Goal: Task Accomplishment & Management: Manage account settings

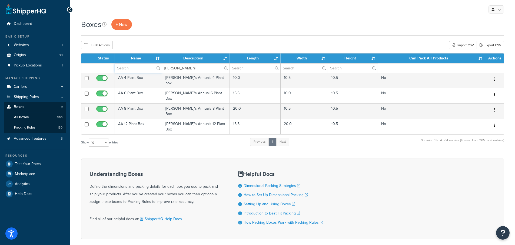
click at [126, 68] on input "text" at bounding box center [138, 67] width 47 height 9
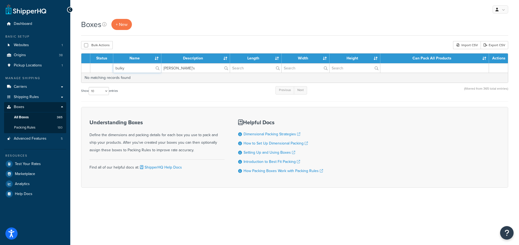
type input "bulky"
drag, startPoint x: 184, startPoint y: 68, endPoint x: 147, endPoint y: 66, distance: 36.5
click at [147, 66] on tr "bulky Annie's" at bounding box center [294, 67] width 426 height 9
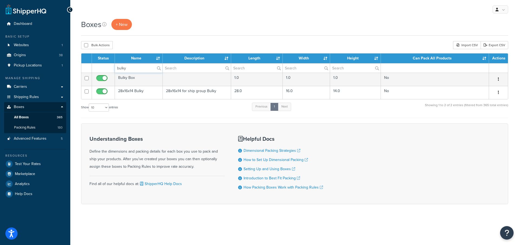
drag, startPoint x: 133, startPoint y: 69, endPoint x: 103, endPoint y: 69, distance: 29.2
click at [103, 69] on tr "bulky" at bounding box center [294, 67] width 426 height 9
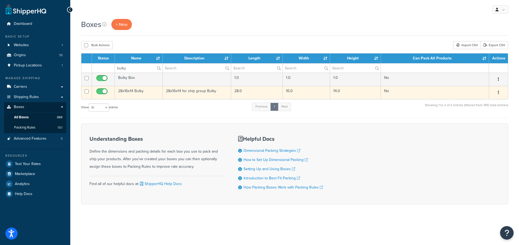
click at [128, 92] on td "28x16x14 Bulky" at bounding box center [139, 92] width 48 height 13
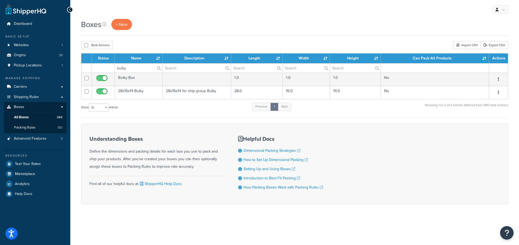
click at [432, 18] on div "My Profile Billing Global Settings Contact Us Logout" at bounding box center [294, 9] width 448 height 19
click at [22, 129] on span "Packing Rules" at bounding box center [24, 127] width 21 height 5
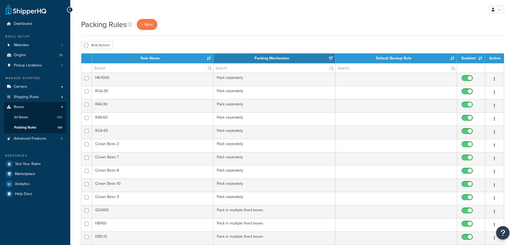
select select "15"
click at [130, 68] on input "text" at bounding box center [152, 67] width 121 height 9
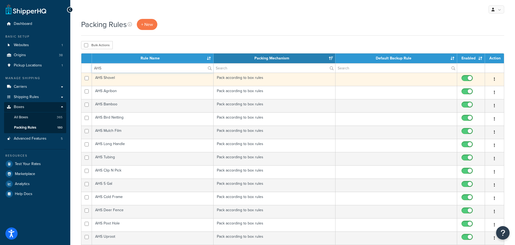
type input "AHS"
click at [107, 79] on td "AHS Shovel" at bounding box center [153, 79] width 122 height 13
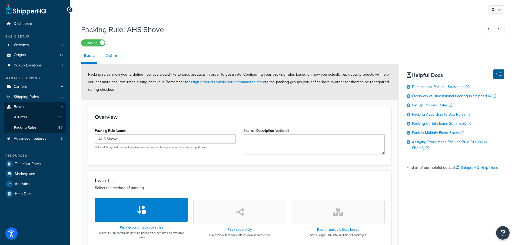
drag, startPoint x: 118, startPoint y: 53, endPoint x: 118, endPoint y: 62, distance: 8.9
click at [118, 53] on link "Optional" at bounding box center [114, 55] width 22 height 13
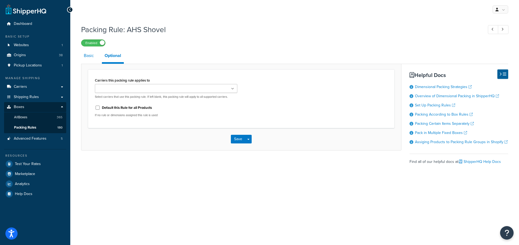
click at [86, 56] on link "Basic" at bounding box center [88, 55] width 15 height 13
click at [88, 56] on link "Basic" at bounding box center [88, 55] width 15 height 13
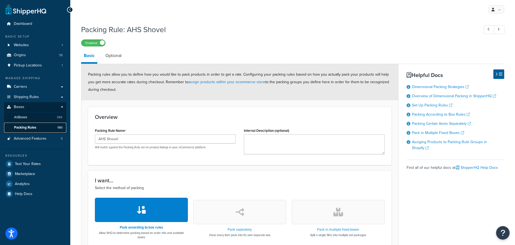
click at [30, 128] on span "Packing Rules" at bounding box center [25, 127] width 22 height 5
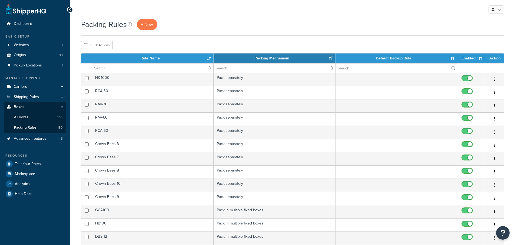
select select "15"
click at [122, 69] on input "text" at bounding box center [152, 67] width 121 height 9
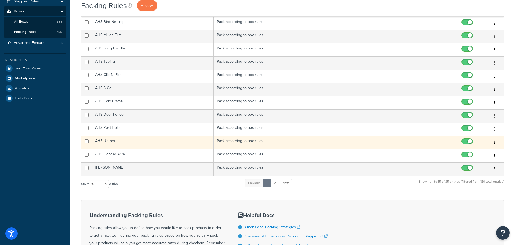
scroll to position [108, 0]
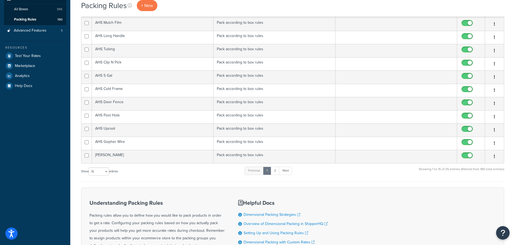
type input "AHS"
drag, startPoint x: 104, startPoint y: 172, endPoint x: 102, endPoint y: 172, distance: 2.8
click at [104, 172] on select "10 15 25 50 100" at bounding box center [99, 171] width 20 height 8
click at [89, 176] on select "10 15 25 50 100" at bounding box center [99, 171] width 20 height 8
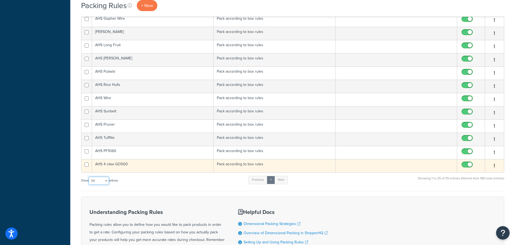
scroll to position [243, 0]
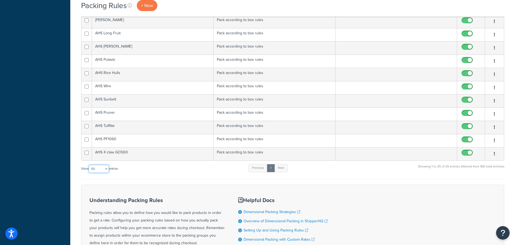
click at [103, 170] on select "10 15 25 50 100" at bounding box center [99, 169] width 20 height 8
select select "100"
click at [89, 165] on select "10 15 25 50 100" at bounding box center [99, 169] width 20 height 8
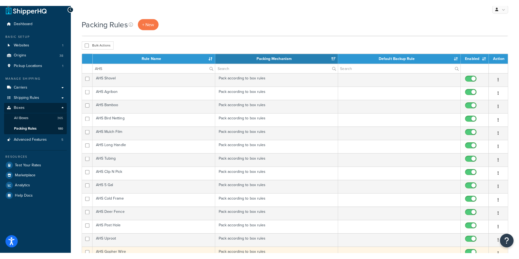
scroll to position [0, 0]
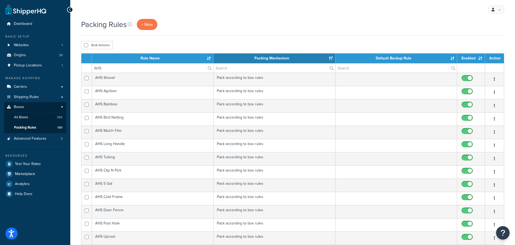
click at [453, 13] on div "My Profile Billing Global Settings Contact Us Logout" at bounding box center [292, 9] width 444 height 19
click at [99, 69] on input "AHS" at bounding box center [152, 67] width 121 height 9
drag, startPoint x: 102, startPoint y: 68, endPoint x: 85, endPoint y: 58, distance: 19.6
click at [86, 62] on table "Rule Name Packing Mechanism Default Backup Rule Enabled Action AHS" at bounding box center [292, 228] width 423 height 351
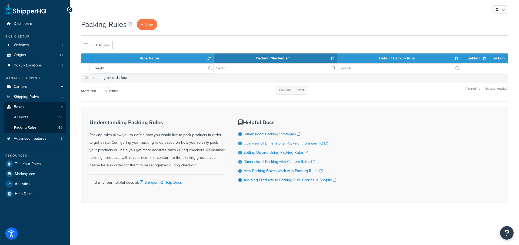
click at [119, 69] on input "Freight" at bounding box center [151, 67] width 123 height 9
drag, startPoint x: 91, startPoint y: 68, endPoint x: 72, endPoint y: 68, distance: 18.9
click at [72, 68] on div "Packing Rules + New Bulk Actions Duplicate Delete Contact Us Send Us A Message …" at bounding box center [294, 120] width 448 height 203
type input "Freight"
click at [207, 69] on label "Freight" at bounding box center [151, 67] width 123 height 9
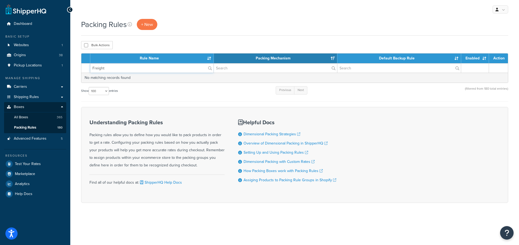
click at [207, 69] on input "Freight" at bounding box center [151, 67] width 123 height 9
drag, startPoint x: 207, startPoint y: 88, endPoint x: 300, endPoint y: 87, distance: 93.2
click at [233, 88] on div "Show 10 15 25 50 100 entries Previous Next (filtered from 180 total entries)" at bounding box center [294, 94] width 427 height 16
click at [262, 68] on input "text" at bounding box center [275, 67] width 123 height 9
paste input "Freight"
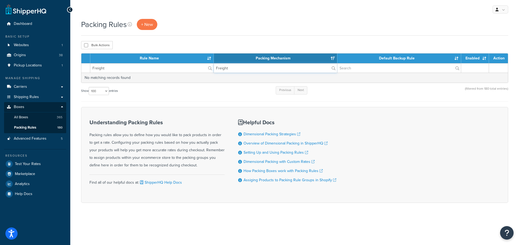
type input "Freight"
drag, startPoint x: 110, startPoint y: 70, endPoint x: 70, endPoint y: 70, distance: 40.3
click at [70, 70] on div "Packing Rules + New Bulk Actions Duplicate Delete Contact Us Send Us A Message …" at bounding box center [294, 120] width 448 height 203
click at [187, 92] on div "Show 10 15 25 50 100 entries Previous Next (filtered from 180 total entries)" at bounding box center [294, 94] width 427 height 16
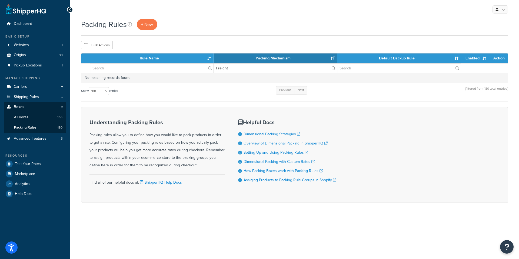
click at [304, 24] on div "Packing Rules + New" at bounding box center [294, 24] width 427 height 11
click at [23, 95] on span "Shipping Rules" at bounding box center [26, 97] width 25 height 5
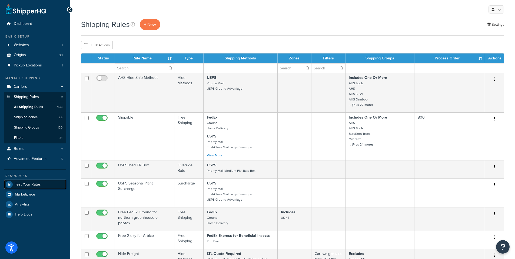
click at [24, 186] on span "Test Your Rates" at bounding box center [28, 184] width 26 height 5
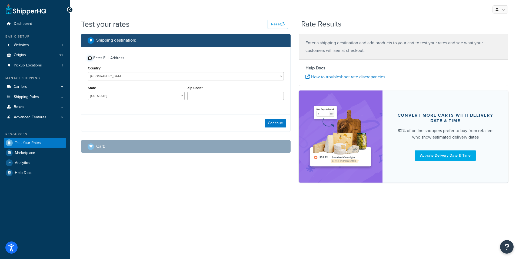
click at [90, 58] on input "Enter Full Address" at bounding box center [90, 58] width 4 height 4
checkbox input "true"
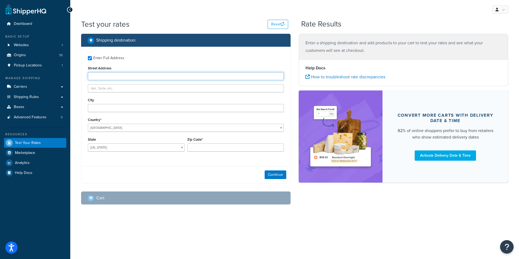
click at [103, 74] on input "Street Address" at bounding box center [186, 76] width 196 height 8
click at [99, 78] on input "Street Address" at bounding box center [186, 76] width 196 height 8
type input "123 Main Street"
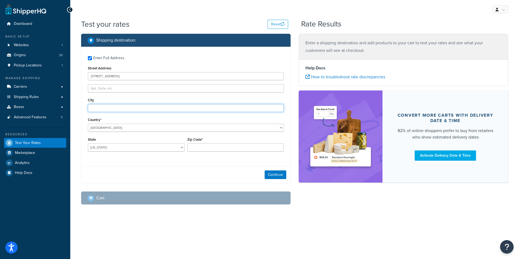
click at [104, 109] on input "City" at bounding box center [186, 108] width 196 height 8
type input "Sacramento"
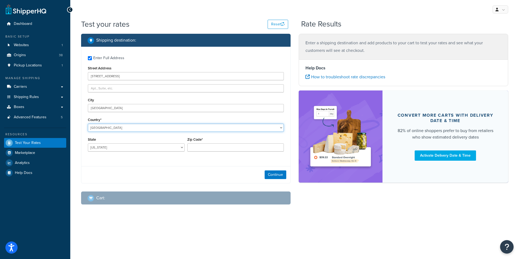
click at [107, 125] on select "United States United Kingdom Afghanistan Åland Islands Albania Algeria American…" at bounding box center [186, 128] width 196 height 8
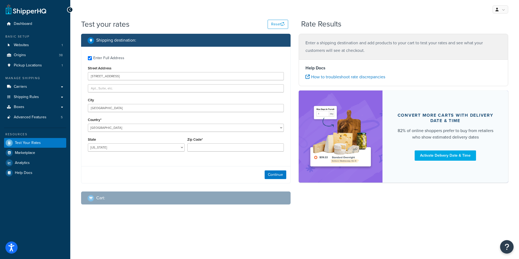
drag, startPoint x: 86, startPoint y: 142, endPoint x: 83, endPoint y: 142, distance: 3.1
click at [86, 142] on div "State Alabama Alaska American Samoa Arizona Arkansas Armed Forces Americas Arme…" at bounding box center [135, 146] width 99 height 20
click at [102, 146] on select "Alabama Alaska American Samoa Arizona Arkansas Armed Forces Americas Armed Forc…" at bounding box center [136, 147] width 97 height 8
select select "CA"
click at [199, 147] on input "Zip Code*" at bounding box center [235, 147] width 97 height 8
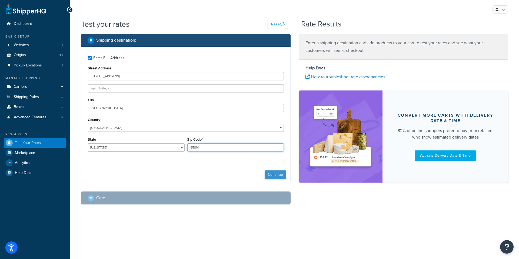
type input "95814"
click at [273, 178] on button "Continue" at bounding box center [275, 174] width 22 height 9
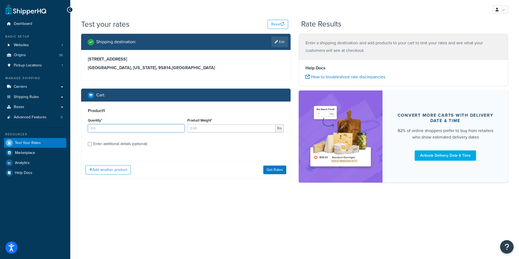
click at [98, 128] on input "Quantity*" at bounding box center [136, 128] width 97 height 8
type input "2"
click at [202, 128] on input "Product Weight*" at bounding box center [231, 128] width 88 height 8
type input "2.2"
click at [91, 145] on input "Enter additional details (optional)" at bounding box center [90, 144] width 4 height 4
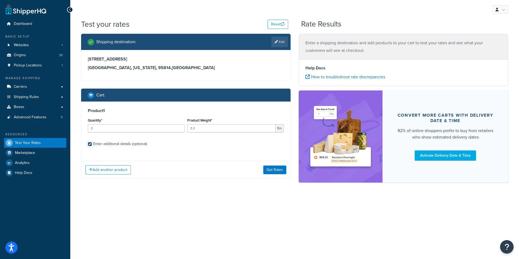
checkbox input "true"
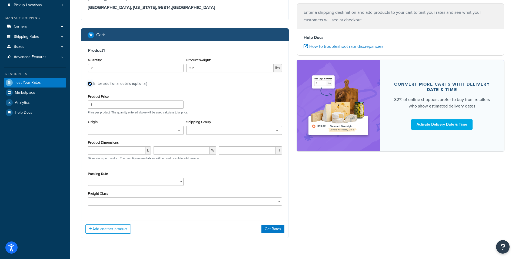
scroll to position [74, 0]
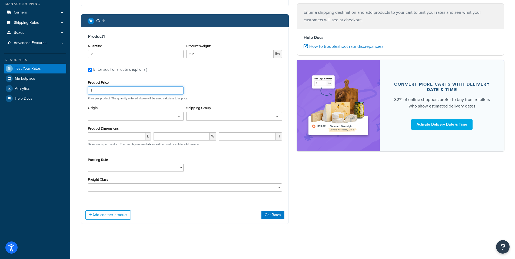
drag, startPoint x: 99, startPoint y: 90, endPoint x: 82, endPoint y: 90, distance: 17.3
click at [82, 90] on div "Product 1 Quantity* 2 Product Weight* 2.2 lbs Enter additional details (optiona…" at bounding box center [184, 114] width 207 height 175
click at [99, 116] on input "Origin" at bounding box center [113, 117] width 48 height 6
type input "pv"
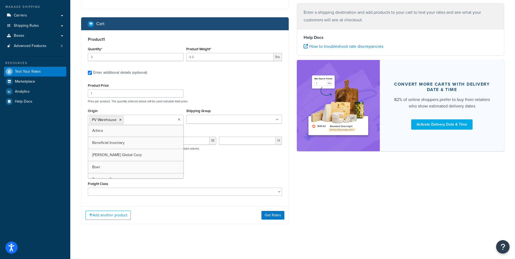
scroll to position [72, 0]
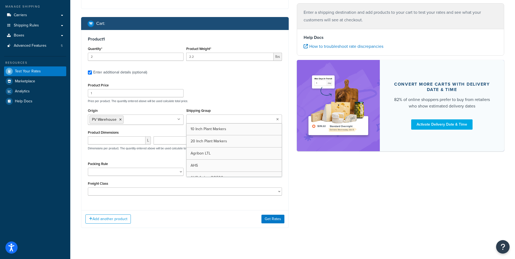
click at [222, 122] on input "Shipping Group" at bounding box center [212, 119] width 48 height 6
click at [247, 92] on div "Product Price 1 Price per product. The quantity entered above will be used calc…" at bounding box center [184, 92] width 197 height 21
drag, startPoint x: 144, startPoint y: 8, endPoint x: 138, endPoint y: 48, distance: 40.1
click at [202, 119] on input "Shipping Group" at bounding box center [212, 119] width 48 height 6
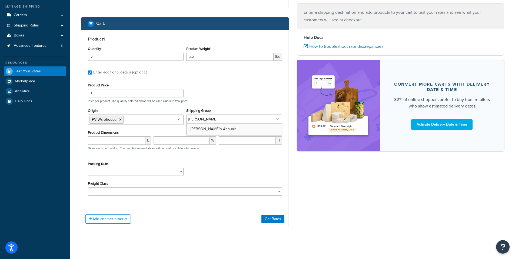
type input "Annie'"
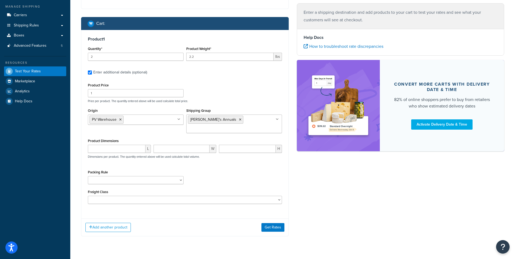
click at [295, 170] on div "Shipping destination : Edit 123 Main Street Sacramento, California, 95814 , Uni…" at bounding box center [292, 103] width 431 height 282
click at [110, 176] on select "1 Gallon 10 Inch Plant Markers 20 Inch Plant Markers AHS 4 claw GO500 AHS 5 Gal…" at bounding box center [136, 180] width 96 height 8
select select "84863"
click at [88, 176] on select "1 Gallon 10 Inch Plant Markers 20 Inch Plant Markers AHS 4 claw GO500 AHS 5 Gal…" at bounding box center [136, 180] width 96 height 8
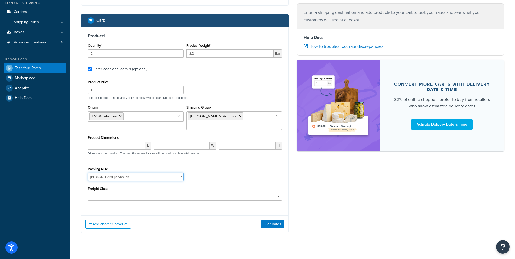
scroll to position [76, 0]
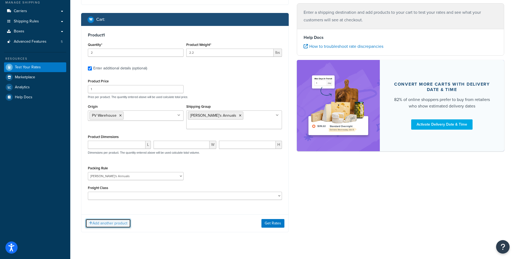
click at [116, 219] on button "Add another product" at bounding box center [107, 223] width 45 height 9
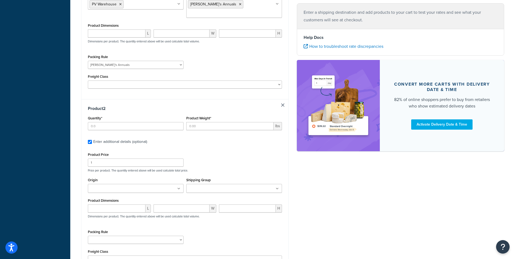
scroll to position [188, 0]
click at [99, 121] on input "Quantity*" at bounding box center [136, 125] width 96 height 8
type input "1"
click at [204, 121] on input "Product Weight*" at bounding box center [229, 125] width 87 height 8
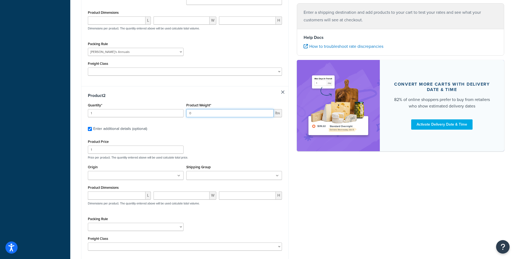
scroll to position [215, 0]
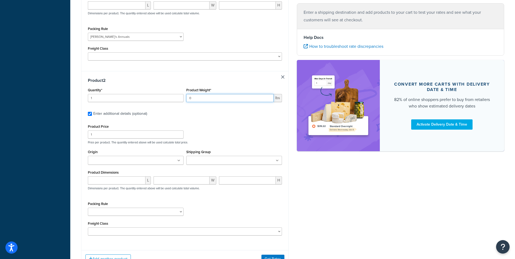
type input "0"
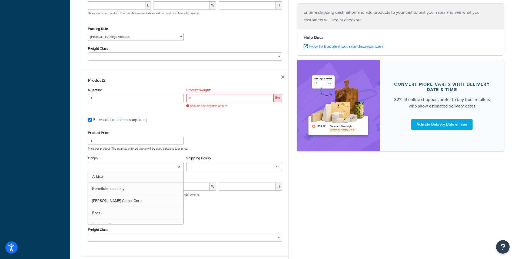
click at [109, 155] on div "Origin Arbico Beneficial Insectary Berry Global Corp Boer Bootstrap Farmer Bran…" at bounding box center [136, 163] width 96 height 16
type input "PV"
drag, startPoint x: 112, startPoint y: 167, endPoint x: 117, endPoint y: 165, distance: 5.6
click at [236, 129] on div "Product Price 1 Price per product. The quantity entered above will be used calc…" at bounding box center [184, 139] width 197 height 21
click at [214, 94] on input "0" at bounding box center [229, 98] width 87 height 8
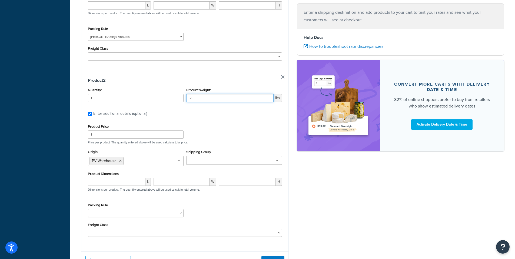
type input ".75"
click at [220, 140] on p "Price per product. The quantity entered above will be used calculate total pric…" at bounding box center [184, 142] width 197 height 4
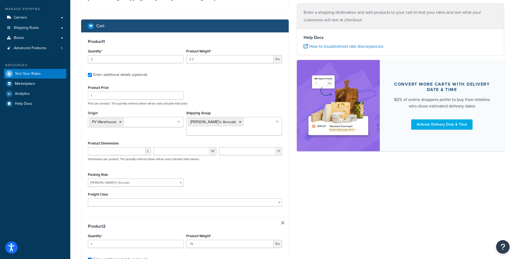
scroll to position [135, 0]
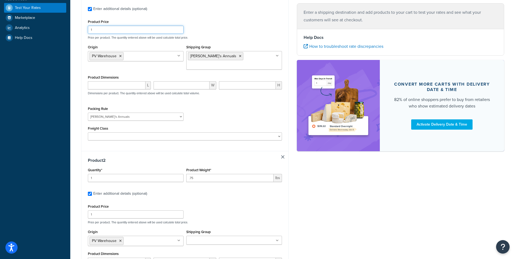
drag, startPoint x: 94, startPoint y: 29, endPoint x: 90, endPoint y: 29, distance: 4.4
click at [90, 29] on input "1" at bounding box center [136, 30] width 96 height 8
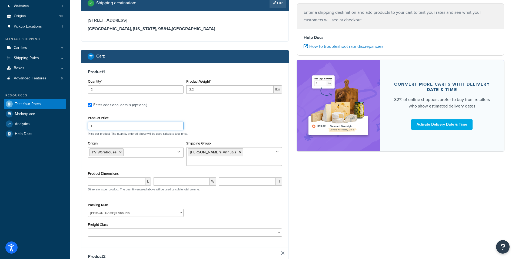
scroll to position [27, 0]
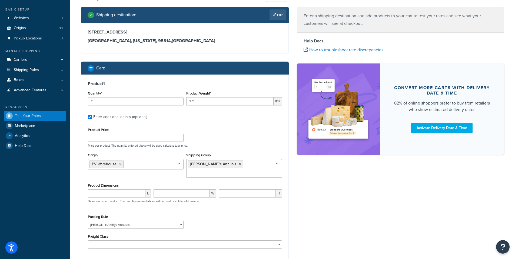
click at [319, 215] on div "Shipping destination : Edit 123 Main Street Sacramento, California, 95814 , Uni…" at bounding box center [292, 236] width 431 height 459
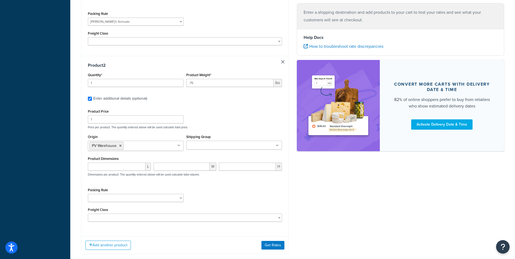
scroll to position [243, 0]
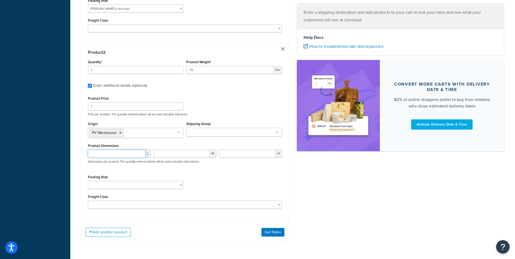
click at [110, 150] on input "number" at bounding box center [117, 154] width 58 height 8
type input "3.75"
paste input "3.75"
type input "3.75"
paste input "3.75"
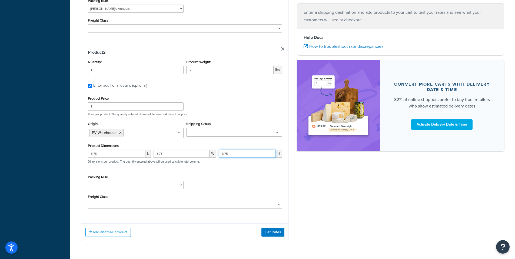
type input "3.75"
click at [197, 173] on div "Packing Rule 1 Gallon 10 Inch Plant Markers 20 Inch Plant Markers AHS 4 claw GO…" at bounding box center [184, 183] width 197 height 20
click at [202, 130] on input "Shipping Group" at bounding box center [212, 133] width 48 height 6
paste input "Under 9 Free Shipping"
type input "Under 9 Free Shipping"
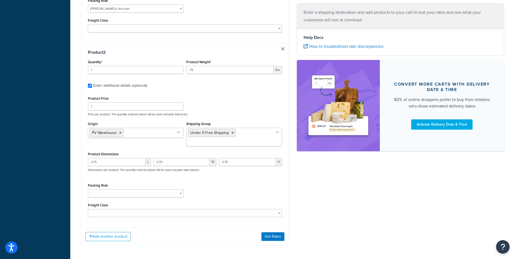
click at [317, 192] on div "Shipping destination : Edit 123 Main Street Sacramento, California, 95814 , Uni…" at bounding box center [292, 22] width 431 height 463
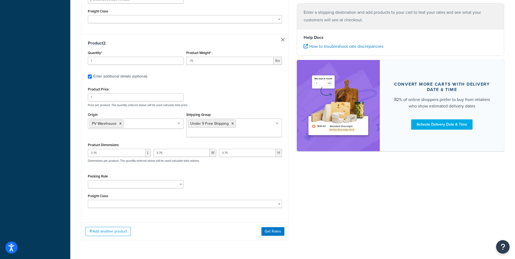
scroll to position [260, 0]
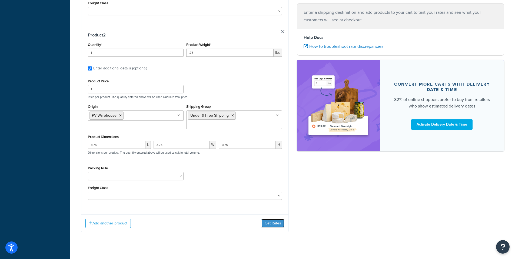
drag, startPoint x: 273, startPoint y: 215, endPoint x: 327, endPoint y: 208, distance: 54.6
click at [273, 219] on button "Get Rates" at bounding box center [272, 223] width 23 height 9
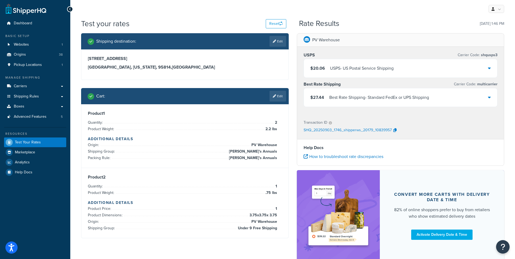
scroll to position [0, 0]
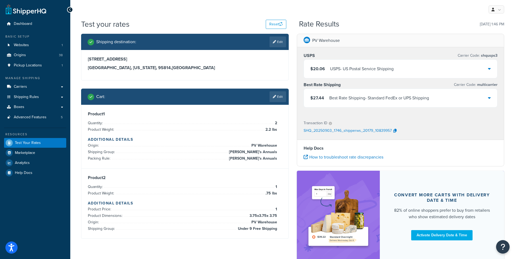
click at [490, 69] on icon at bounding box center [489, 68] width 3 height 4
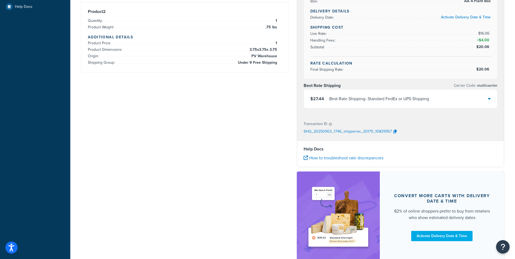
scroll to position [189, 0]
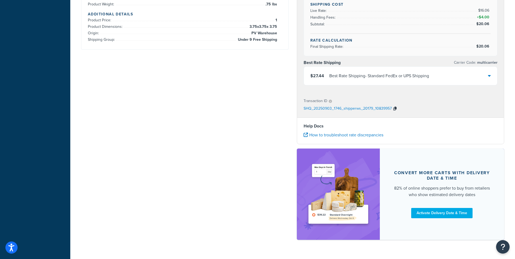
click at [393, 109] on icon "button" at bounding box center [394, 109] width 3 height 4
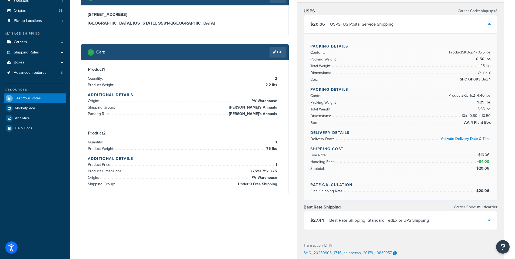
scroll to position [54, 0]
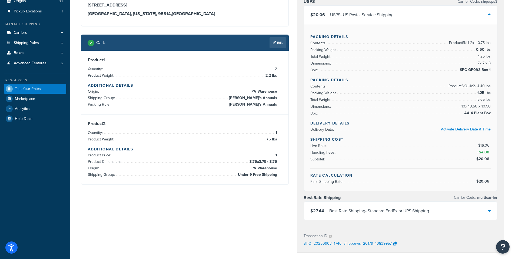
click at [488, 212] on icon at bounding box center [489, 211] width 3 height 4
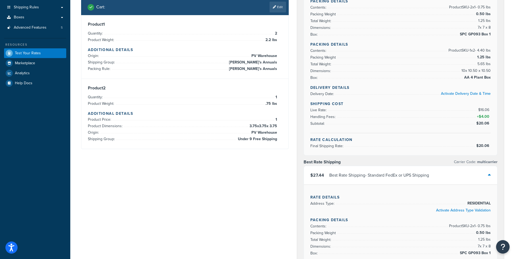
scroll to position [81, 0]
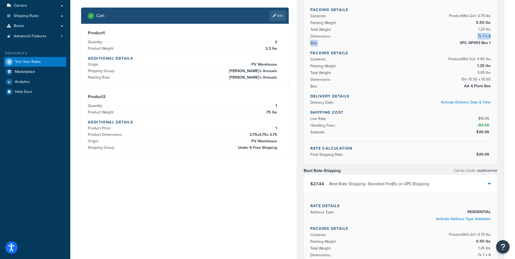
drag, startPoint x: 460, startPoint y: 42, endPoint x: 497, endPoint y: 34, distance: 37.6
click at [497, 34] on div "Packing Details Contents: Product SKU-2 x 1 - 0.75 lbs Packing Weight 0.50 lbs …" at bounding box center [400, 80] width 193 height 167
click at [483, 46] on span "SPC GP093 Box 1" at bounding box center [474, 43] width 32 height 6
drag, startPoint x: 460, startPoint y: 43, endPoint x: 488, endPoint y: 45, distance: 27.6
click at [488, 45] on span "SPC GP093 Box 1" at bounding box center [474, 43] width 32 height 6
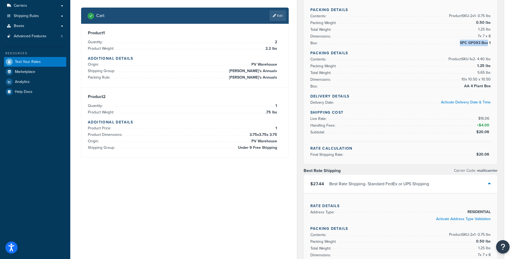
copy span "SPC GP093 Box"
click at [471, 88] on span "AA 4 Plant Box" at bounding box center [476, 86] width 28 height 6
drag, startPoint x: 465, startPoint y: 87, endPoint x: 490, endPoint y: 89, distance: 25.5
click at [490, 89] on span "AA 4 Plant Box" at bounding box center [476, 86] width 28 height 6
copy span "AA 4 Plant Box"
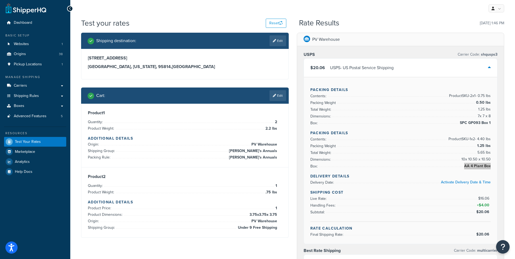
scroll to position [0, 0]
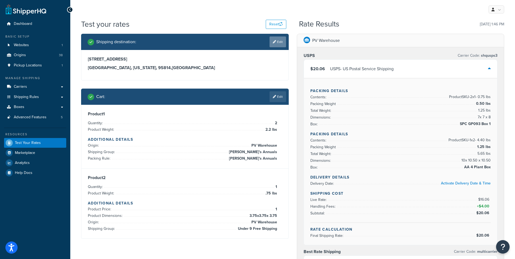
click at [276, 41] on link "Edit" at bounding box center [277, 41] width 16 height 11
select select "CA"
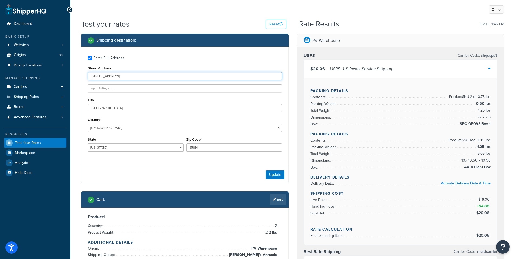
drag, startPoint x: 116, startPoint y: 76, endPoint x: 80, endPoint y: 75, distance: 36.2
click at [80, 75] on div "Shipping destination : Enter Full Address Street Address 123 Main Street City S…" at bounding box center [185, 192] width 216 height 316
type input "456 Elm Street"
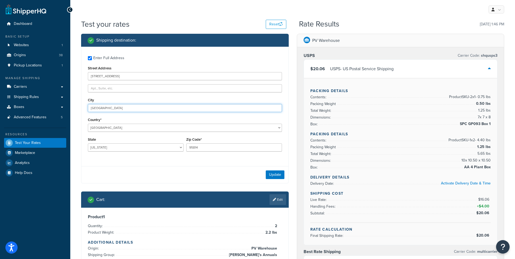
drag, startPoint x: 109, startPoint y: 109, endPoint x: 71, endPoint y: 105, distance: 38.0
type input "Austin"
click at [103, 148] on select "Alabama Alaska American Samoa Arizona Arkansas Armed Forces Americas Armed Forc…" at bounding box center [136, 147] width 96 height 8
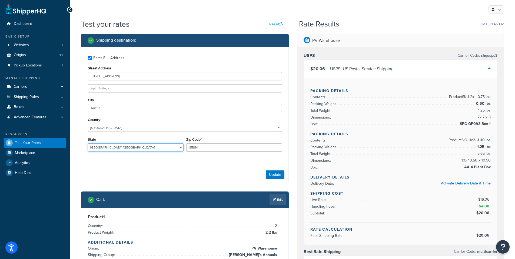
click at [88, 143] on select "Alabama Alaska American Samoa Arizona Arkansas Armed Forces Americas Armed Forc…" at bounding box center [136, 147] width 96 height 8
click at [107, 148] on select "Alabama Alaska American Samoa Arizona Arkansas Armed Forces Americas Armed Forc…" at bounding box center [136, 147] width 96 height 8
select select "TX"
click at [88, 143] on select "Alabama Alaska American Samoa Arizona Arkansas Armed Forces Americas Armed Forc…" at bounding box center [136, 147] width 96 height 8
drag, startPoint x: 209, startPoint y: 149, endPoint x: 150, endPoint y: 148, distance: 58.9
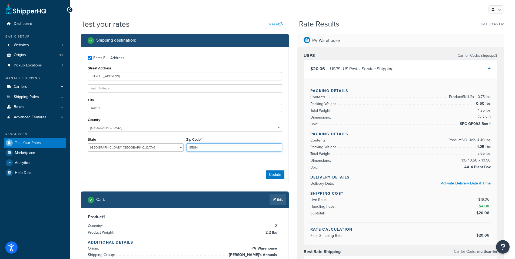
click at [150, 148] on div "State Alabama Alaska American Samoa Arizona Arkansas Armed Forces Americas Arme…" at bounding box center [184, 146] width 197 height 20
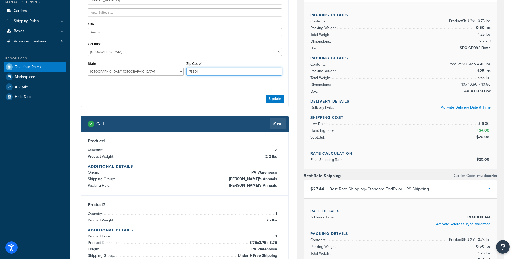
scroll to position [81, 0]
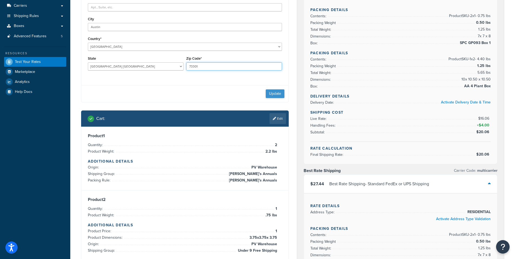
type input "73301"
click at [275, 94] on button "Update" at bounding box center [275, 93] width 19 height 9
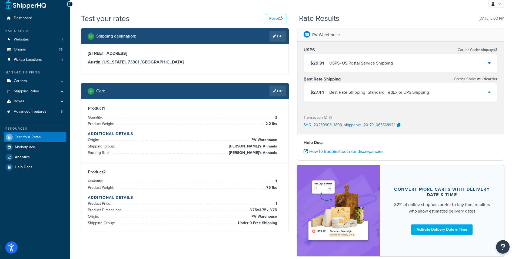
scroll to position [0, 0]
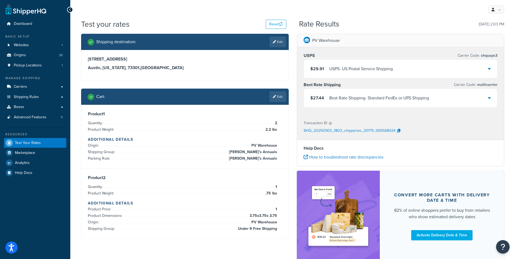
click at [489, 99] on icon at bounding box center [489, 98] width 3 height 4
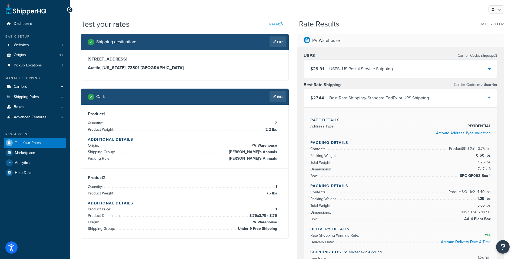
drag, startPoint x: 487, startPoint y: 66, endPoint x: 420, endPoint y: 89, distance: 70.3
click at [486, 67] on div "$29.91 USPS - US Postal Service Shipping" at bounding box center [400, 69] width 193 height 18
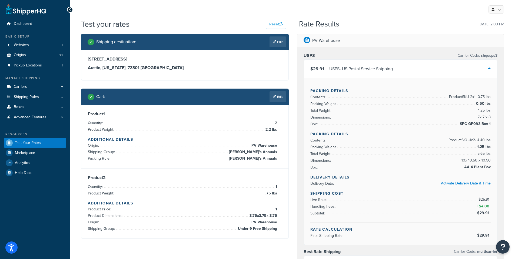
click at [489, 68] on icon at bounding box center [489, 68] width 3 height 4
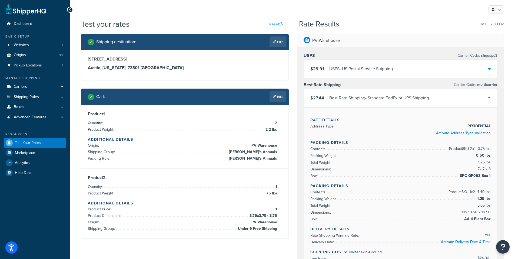
click at [487, 69] on div "$29.91 USPS - US Postal Service Shipping" at bounding box center [400, 69] width 193 height 18
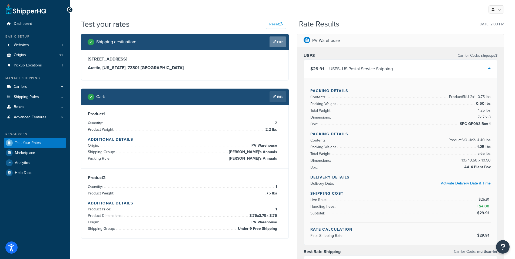
click at [281, 42] on link "Edit" at bounding box center [277, 41] width 16 height 11
select select "TX"
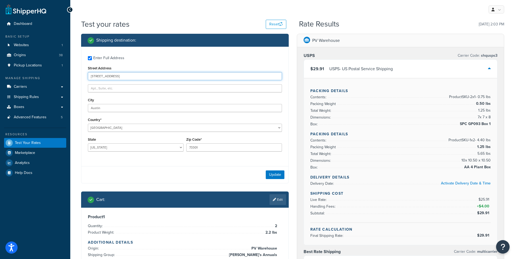
drag, startPoint x: 118, startPoint y: 77, endPoint x: 65, endPoint y: 74, distance: 53.3
type input "123 Main St."
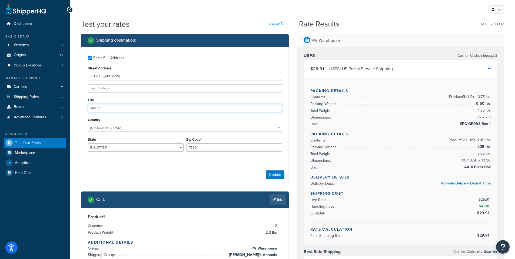
drag, startPoint x: 103, startPoint y: 109, endPoint x: 72, endPoint y: 106, distance: 30.7
type input "Sacramento"
drag, startPoint x: 106, startPoint y: 146, endPoint x: 102, endPoint y: 63, distance: 83.6
click at [102, 63] on div "Enter Full Address Street Address 123 Main St. City Sacramento Country* United …" at bounding box center [184, 104] width 207 height 115
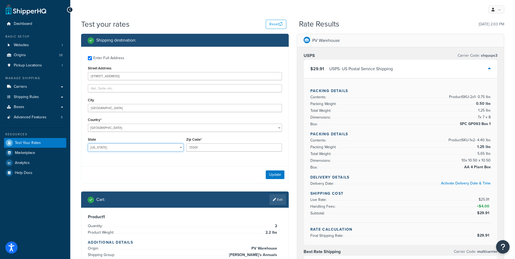
select select "CA"
click at [88, 143] on select "Alabama Alaska American Samoa Arizona Arkansas Armed Forces Americas Armed Forc…" at bounding box center [136, 147] width 96 height 8
drag, startPoint x: 202, startPoint y: 148, endPoint x: 180, endPoint y: 145, distance: 22.4
click at [180, 145] on div "State Alabama Alaska American Samoa Arizona Arkansas Armed Forces Americas Arme…" at bounding box center [184, 146] width 197 height 20
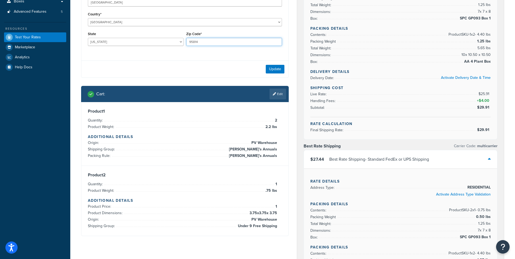
scroll to position [108, 0]
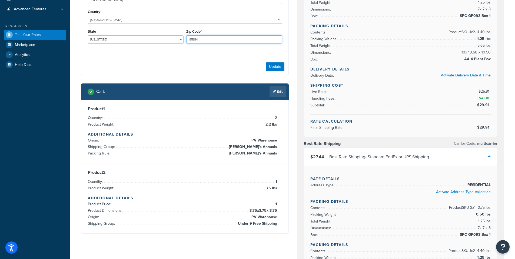
type input "95814"
click at [279, 93] on link "Edit" at bounding box center [277, 91] width 16 height 11
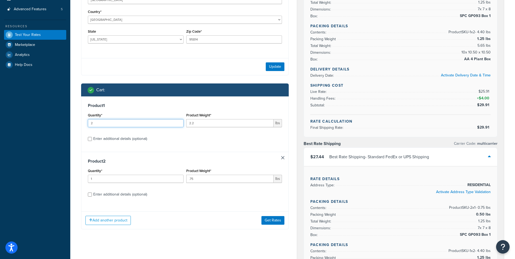
drag, startPoint x: 98, startPoint y: 122, endPoint x: 72, endPoint y: 120, distance: 25.2
click at [72, 120] on div "Test your rates Reset Rate Results 09/03/2025, 2:03 PM Shipping destination : E…" at bounding box center [292, 230] width 444 height 639
type input "4"
drag, startPoint x: 198, startPoint y: 124, endPoint x: 160, endPoint y: 120, distance: 38.8
click at [160, 120] on div "Quantity* 4 Product Weight* 2.2 lbs" at bounding box center [184, 122] width 197 height 20
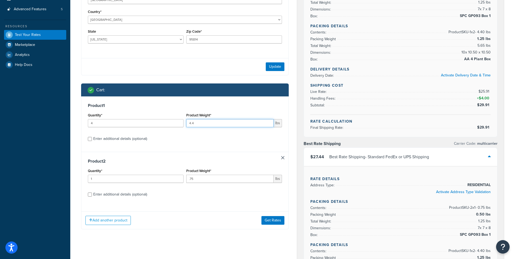
type input "4.4"
click at [212, 143] on div "Product 1 Quantity* 4 Product Weight* 4.4 lbs Enter additional details (optiona…" at bounding box center [184, 123] width 207 height 55
click at [90, 138] on input "Enter additional details (optional)" at bounding box center [90, 139] width 4 height 4
checkbox input "true"
select select "84863"
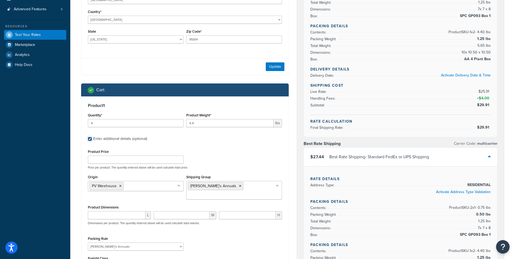
checkbox input "true"
click at [90, 138] on input "Enter additional details (optional)" at bounding box center [90, 139] width 4 height 4
checkbox input "false"
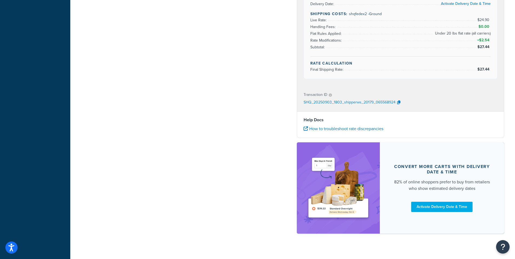
scroll to position [413, 0]
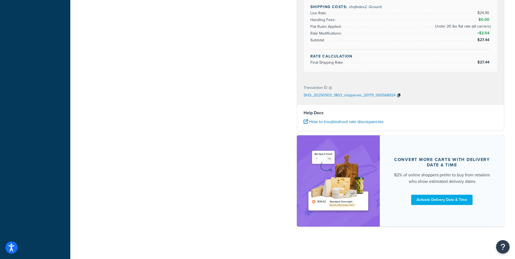
click at [397, 94] on icon "button" at bounding box center [398, 95] width 3 height 4
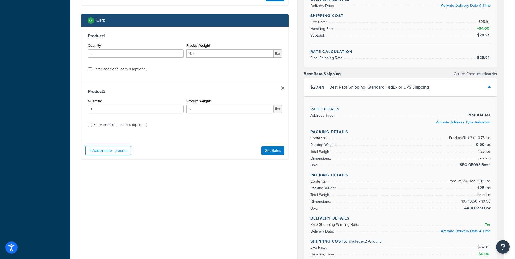
scroll to position [189, 0]
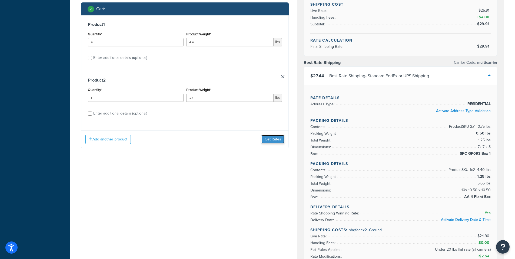
click at [277, 138] on button "Get Rates" at bounding box center [272, 139] width 23 height 9
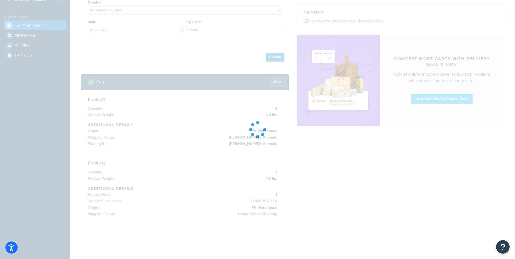
scroll to position [118, 0]
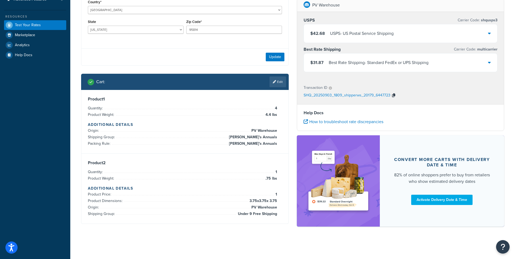
click at [394, 95] on icon "button" at bounding box center [393, 95] width 3 height 4
click at [490, 64] on icon at bounding box center [489, 62] width 3 height 4
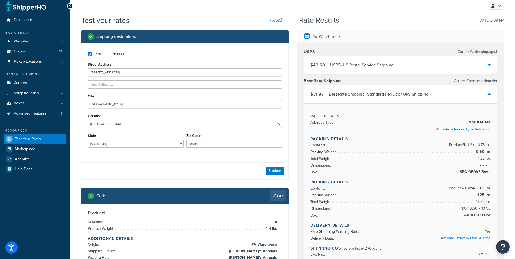
scroll to position [0, 0]
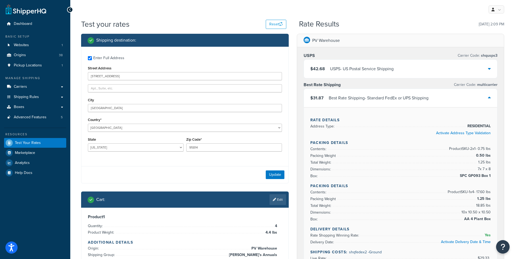
click at [488, 68] on icon at bounding box center [489, 68] width 3 height 4
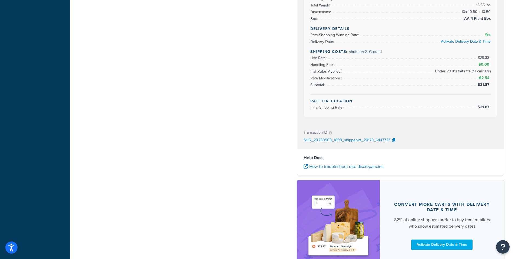
scroll to position [405, 0]
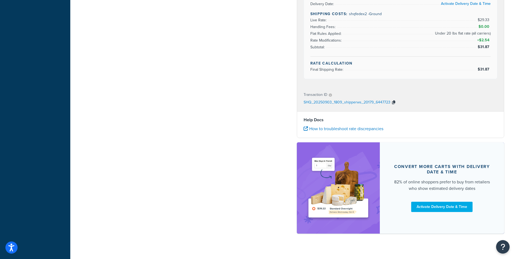
click at [391, 100] on button "button" at bounding box center [393, 103] width 6 height 8
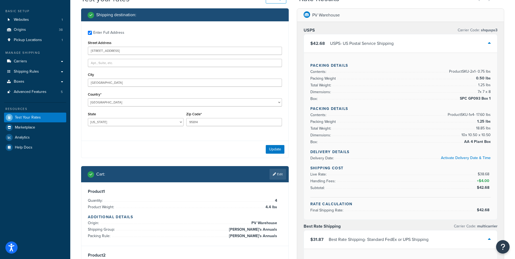
scroll to position [0, 0]
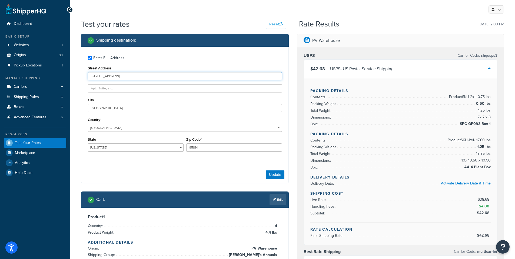
drag, startPoint x: 113, startPoint y: 76, endPoint x: 67, endPoint y: 75, distance: 46.5
type input "10944 Chances R Rd."
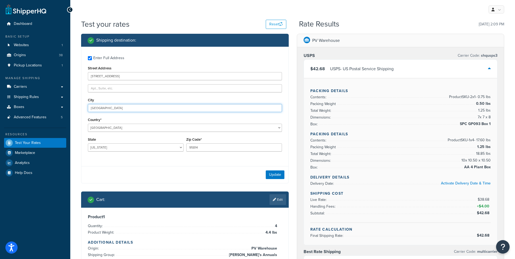
click at [117, 109] on input "Sacramento" at bounding box center [185, 108] width 194 height 8
type input "Penn Valley"
click at [213, 148] on input "95814" at bounding box center [234, 147] width 96 height 8
type input "9"
type input "95946"
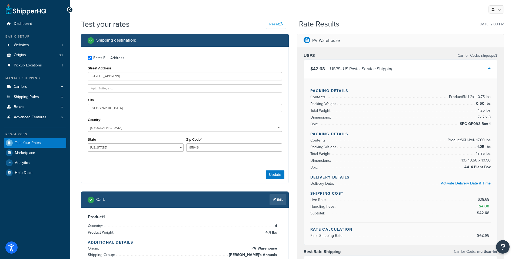
click at [189, 172] on div "Update" at bounding box center [184, 174] width 207 height 17
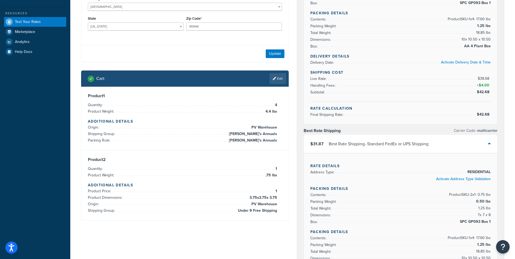
scroll to position [162, 0]
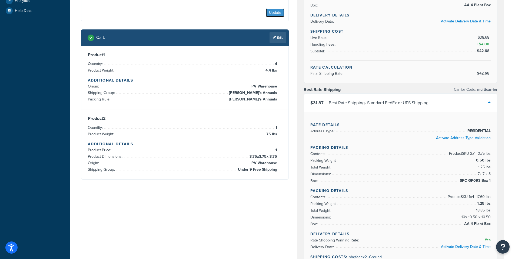
click at [274, 14] on button "Update" at bounding box center [275, 12] width 19 height 9
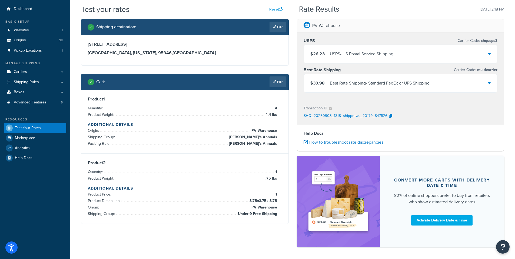
scroll to position [36, 0]
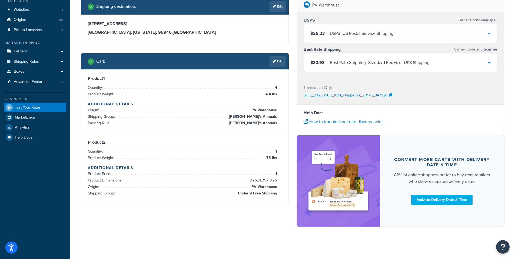
click at [487, 63] on div "$30.98 Best Rate Shipping - Standard FedEx or UPS Shipping" at bounding box center [400, 62] width 193 height 18
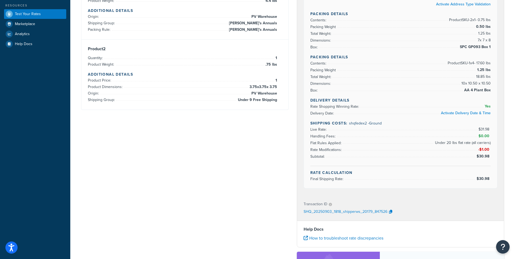
scroll to position [135, 0]
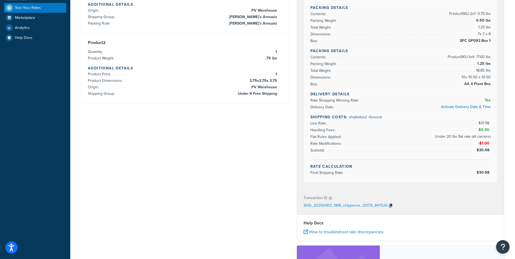
click at [390, 206] on icon "button" at bounding box center [390, 206] width 3 height 4
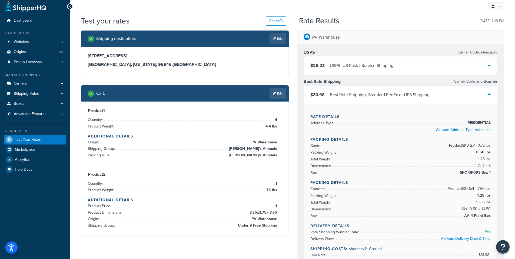
scroll to position [0, 0]
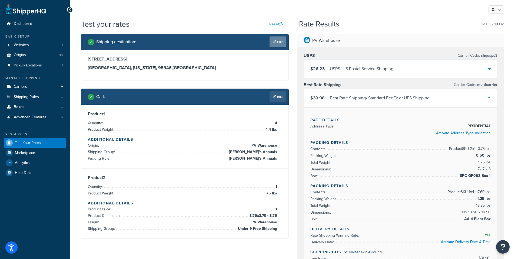
click at [276, 41] on link "Edit" at bounding box center [277, 41] width 16 height 11
select select "CA"
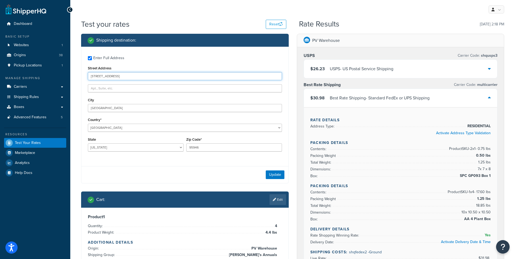
drag, startPoint x: 125, startPoint y: 76, endPoint x: 76, endPoint y: 71, distance: 48.9
click at [76, 71] on div "Test your rates Reset Rate Results 09/03/2025, 2:18 PM Shipping destination : E…" at bounding box center [292, 255] width 444 height 472
type input "330 Empire Mine"
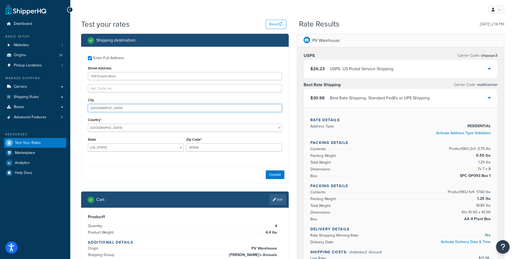
drag, startPoint x: 80, startPoint y: 107, endPoint x: 76, endPoint y: 104, distance: 5.0
click at [75, 105] on div "Test your rates Reset Rate Results 09/03/2025, 2:18 PM Shipping destination : E…" at bounding box center [292, 255] width 444 height 472
type input "[GEOGRAPHIC_DATA]"
drag, startPoint x: 202, startPoint y: 149, endPoint x: 177, endPoint y: 136, distance: 27.4
click at [175, 138] on div "State Alabama Alaska American Samoa Arizona Arkansas Armed Forces Americas Arme…" at bounding box center [184, 146] width 197 height 20
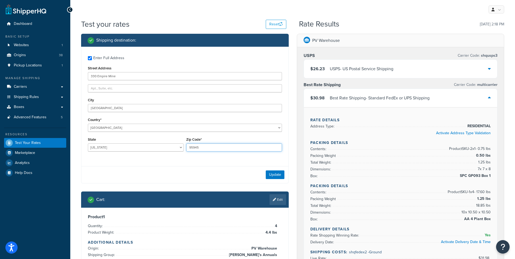
type input "95945"
click at [175, 163] on div "Enter Full Address Street Address 330 Empire Mine City Grass Valley Country* Un…" at bounding box center [184, 115] width 207 height 137
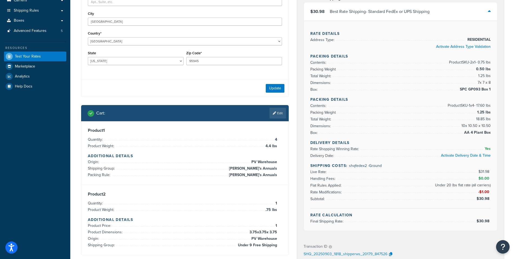
scroll to position [135, 0]
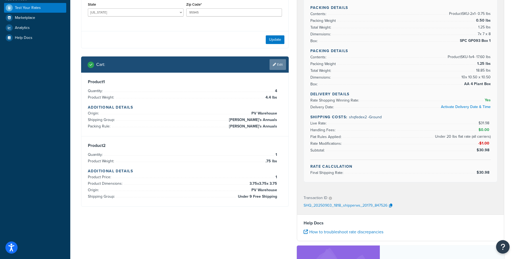
click at [281, 63] on link "Edit" at bounding box center [277, 64] width 16 height 11
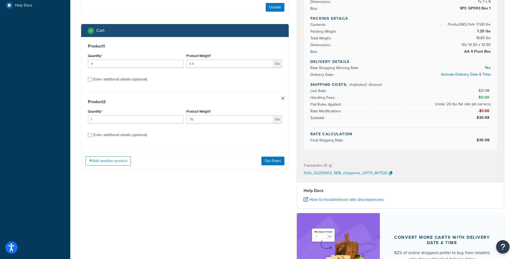
scroll to position [189, 0]
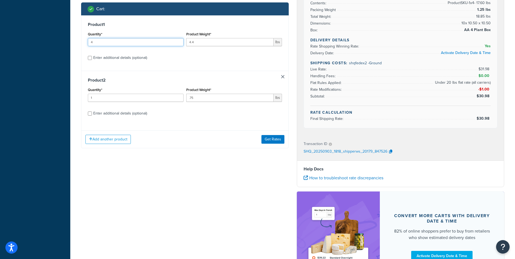
drag, startPoint x: 100, startPoint y: 42, endPoint x: 65, endPoint y: 39, distance: 35.5
click at [65, 39] on div "Dashboard Basic Setup Websites 1 Origins 38 Pickup Locations 1 Manage Shipping …" at bounding box center [257, 63] width 515 height 504
type input "7"
drag, startPoint x: 198, startPoint y: 43, endPoint x: 164, endPoint y: 39, distance: 34.8
click at [164, 39] on div "Quantity* 7 Product Weight* 4.4 lbs" at bounding box center [184, 41] width 197 height 20
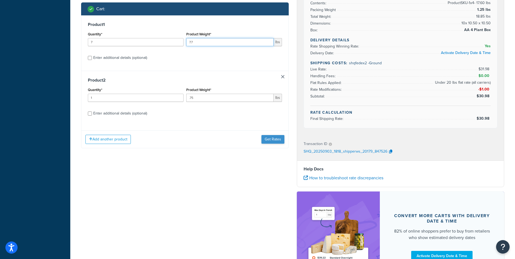
type input "7.7"
click at [273, 138] on button "Get Rates" at bounding box center [272, 139] width 23 height 9
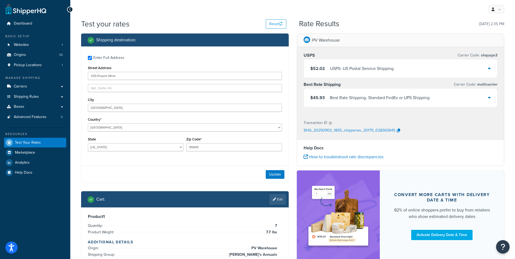
scroll to position [0, 0]
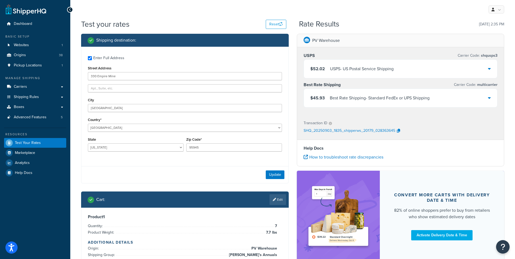
drag, startPoint x: 489, startPoint y: 98, endPoint x: 477, endPoint y: 103, distance: 13.9
click at [490, 98] on icon at bounding box center [489, 98] width 3 height 4
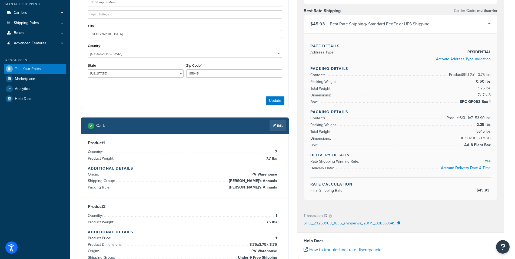
scroll to position [81, 0]
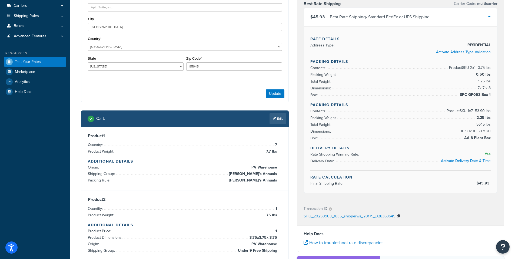
click at [397, 216] on icon "button" at bounding box center [398, 216] width 3 height 4
click at [349, 243] on link "How to troubleshoot rate discrepancies" at bounding box center [343, 243] width 80 height 6
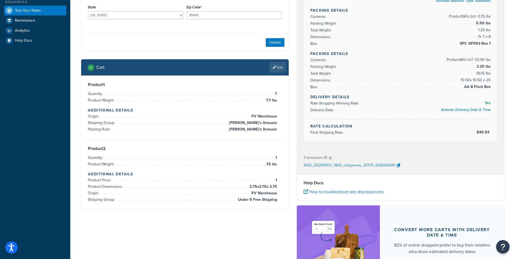
scroll to position [135, 0]
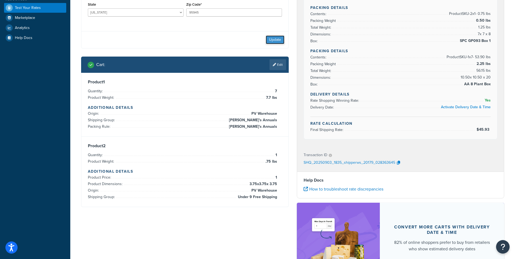
click at [279, 39] on button "Update" at bounding box center [275, 39] width 19 height 9
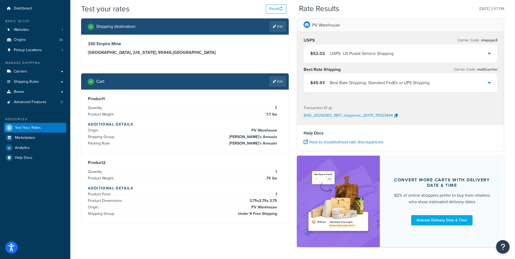
scroll to position [36, 0]
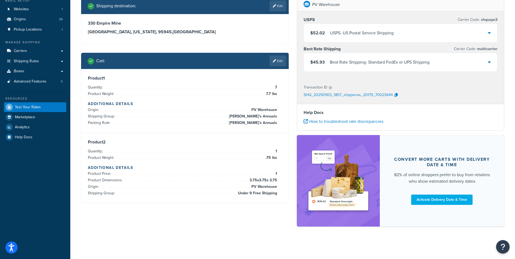
click at [489, 62] on icon at bounding box center [489, 62] width 3 height 4
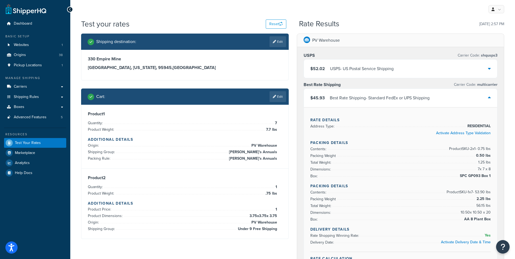
scroll to position [0, 0]
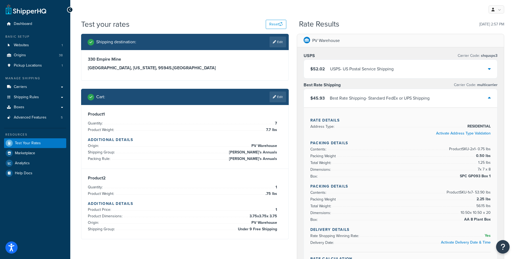
click at [281, 41] on link "Edit" at bounding box center [277, 41] width 16 height 11
select select "CA"
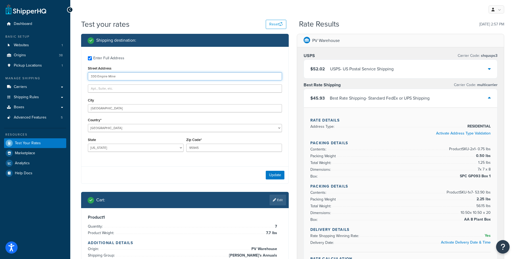
drag, startPoint x: 123, startPoint y: 76, endPoint x: 37, endPoint y: 74, distance: 85.7
click at [37, 74] on div "Dashboard Basic Setup Websites 1 Origins 38 Pickup Locations 1 Manage Shipping …" at bounding box center [257, 230] width 515 height 461
type input "123 Main St."
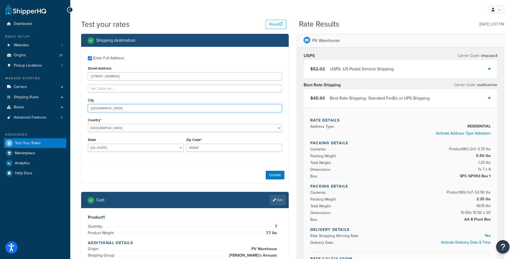
click at [116, 109] on input "[GEOGRAPHIC_DATA]" at bounding box center [185, 108] width 194 height 8
drag, startPoint x: 116, startPoint y: 109, endPoint x: 60, endPoint y: 102, distance: 55.8
click at [53, 104] on div "Dashboard Basic Setup Websites 1 Origins 38 Pickup Locations 1 Manage Shipping …" at bounding box center [257, 230] width 515 height 461
type input "Sacramento"
drag, startPoint x: 205, startPoint y: 147, endPoint x: 182, endPoint y: 146, distance: 23.0
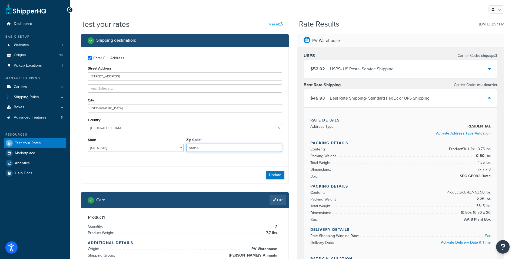
click at [182, 146] on div "State Alabama Alaska American Samoa Arizona Arkansas Armed Forces Americas Arme…" at bounding box center [184, 146] width 197 height 20
type input "95814"
click at [216, 162] on div "Enter Full Address Street Address 123 Main St. City Sacramento Country* United …" at bounding box center [184, 115] width 207 height 137
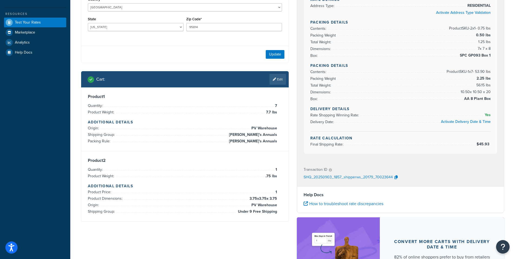
scroll to position [135, 0]
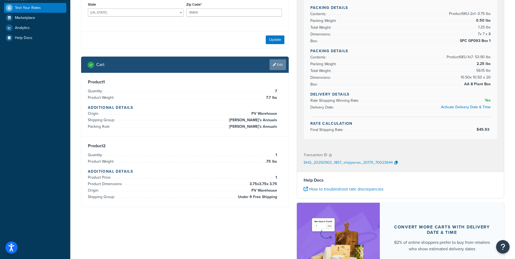
click at [280, 64] on link "Edit" at bounding box center [277, 64] width 16 height 11
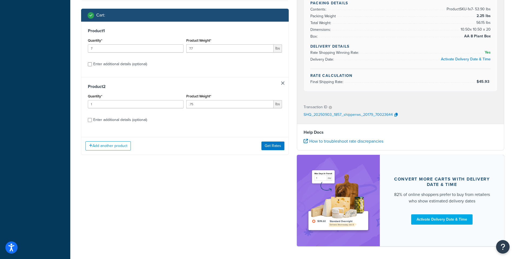
scroll to position [189, 0]
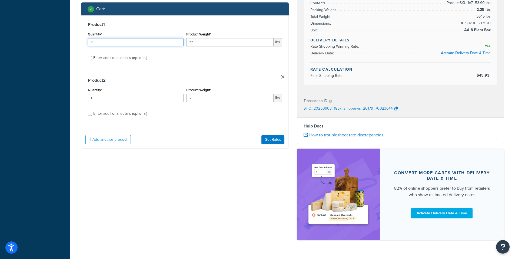
drag, startPoint x: 96, startPoint y: 42, endPoint x: 77, endPoint y: 41, distance: 18.4
click at [77, 41] on div "Shipping destination : Enter Full Address Street Address 123 Main St. City Sacr…" at bounding box center [185, 1] width 216 height 312
type input "5"
drag, startPoint x: 196, startPoint y: 42, endPoint x: 142, endPoint y: 39, distance: 53.9
click at [142, 39] on div "Quantity* 5 Product Weight* 7.7 lbs" at bounding box center [184, 41] width 197 height 20
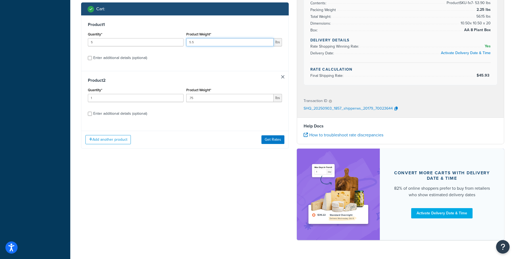
type input "5.5"
click at [198, 116] on label "Enter additional details (optional)" at bounding box center [187, 113] width 189 height 9
click at [92, 116] on input "Enter additional details (optional)" at bounding box center [90, 114] width 4 height 4
checkbox input "true"
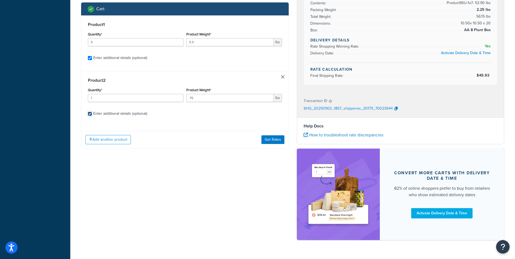
select select "84863"
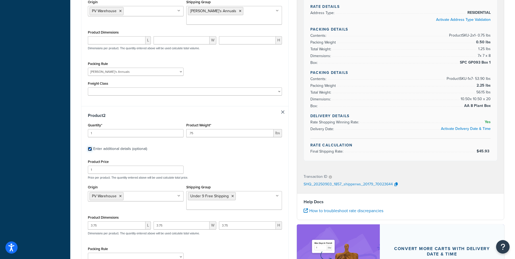
scroll to position [297, 0]
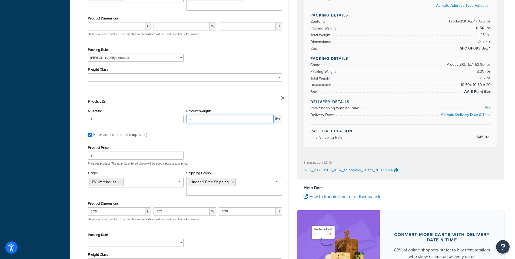
click at [181, 111] on div "Quantity* 1 Product Weight* .75 lbs" at bounding box center [184, 117] width 197 height 20
type input "41"
click at [225, 130] on label "Enter additional details (optional)" at bounding box center [187, 134] width 189 height 9
click at [92, 133] on input "Enter additional details (optional)" at bounding box center [90, 135] width 4 height 4
checkbox input "false"
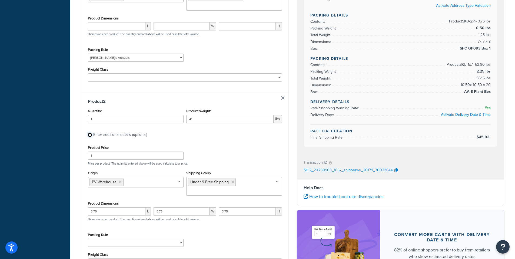
checkbox input "false"
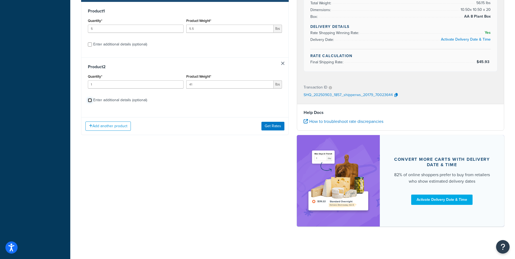
click at [90, 98] on input "Enter additional details (optional)" at bounding box center [90, 100] width 4 height 4
checkbox input "true"
select select "84863"
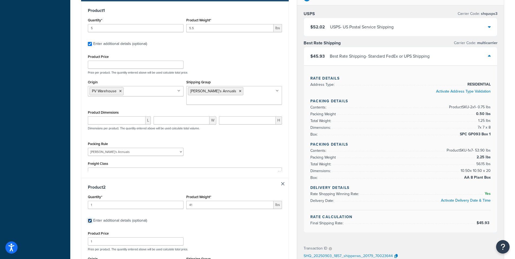
checkbox input "true"
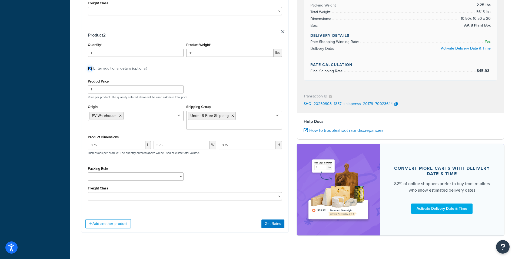
scroll to position [364, 0]
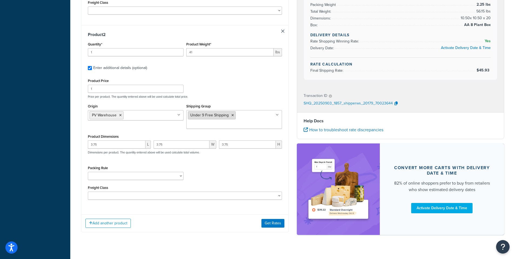
click at [232, 113] on icon at bounding box center [232, 114] width 2 height 3
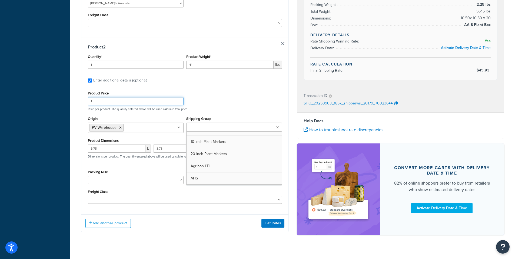
drag, startPoint x: 252, startPoint y: 96, endPoint x: 272, endPoint y: 75, distance: 28.8
click at [255, 93] on div "Product Price 1 Price per product. The quantity entered above will be used calc…" at bounding box center [184, 99] width 197 height 21
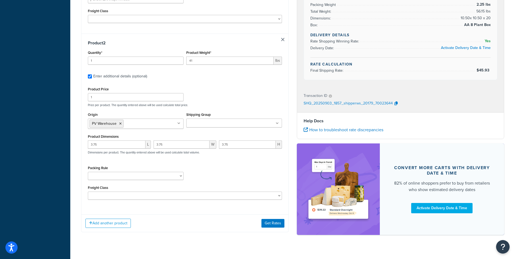
click at [207, 120] on input "Shipping Group" at bounding box center [212, 123] width 48 height 6
type input "bulk"
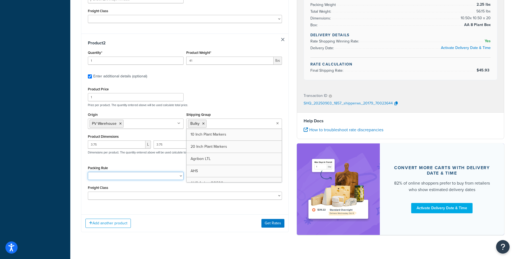
click at [98, 172] on select "1 Gallon 10 Inch Plant Markers 20 Inch Plant Markers AHS 4 claw GO500 AHS 5 Gal…" at bounding box center [136, 176] width 96 height 8
select select "82090"
click at [88, 172] on select "1 Gallon 10 Inch Plant Markers 20 Inch Plant Markers AHS 4 claw GO500 AHS 5 Gal…" at bounding box center [136, 176] width 96 height 8
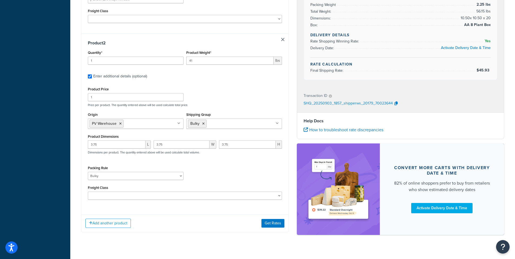
click at [231, 222] on div "Add another product Get Rates" at bounding box center [184, 223] width 207 height 18
click at [274, 219] on button "Get Rates" at bounding box center [272, 223] width 23 height 9
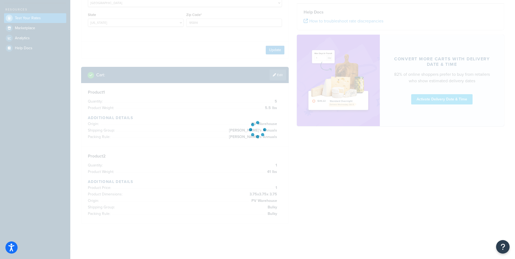
scroll to position [125, 0]
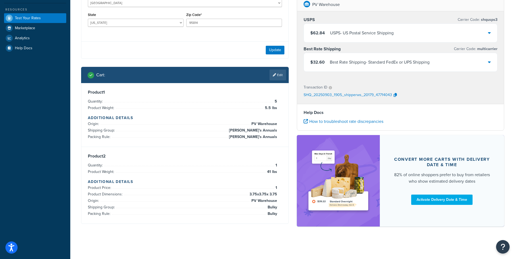
click at [488, 62] on icon at bounding box center [489, 62] width 3 height 4
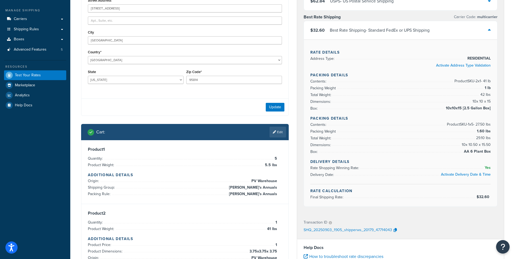
scroll to position [68, 0]
drag, startPoint x: 446, startPoint y: 109, endPoint x: 484, endPoint y: 107, distance: 37.6
click at [484, 107] on span "10x10x15 [2.5 Gallon Box]" at bounding box center [467, 108] width 46 height 6
copy span "10x10x15 [2.5 Gallon Box]"
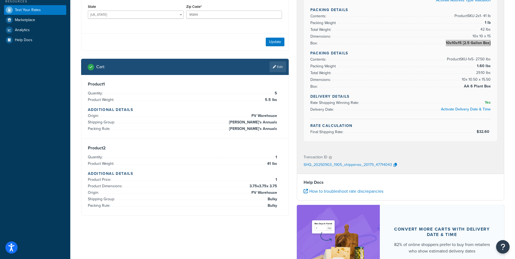
scroll to position [122, 0]
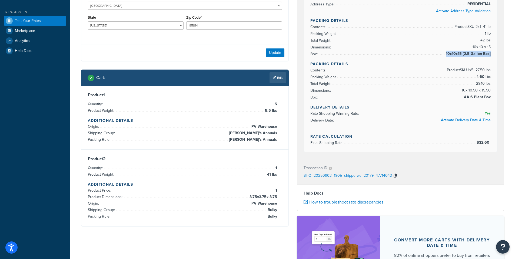
click at [395, 175] on icon "button" at bounding box center [394, 175] width 3 height 4
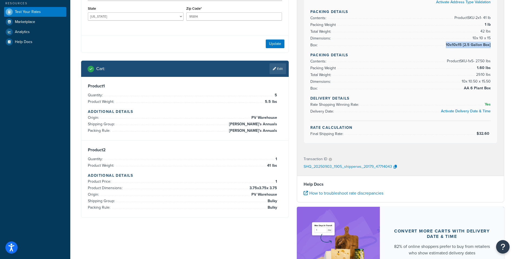
scroll to position [135, 0]
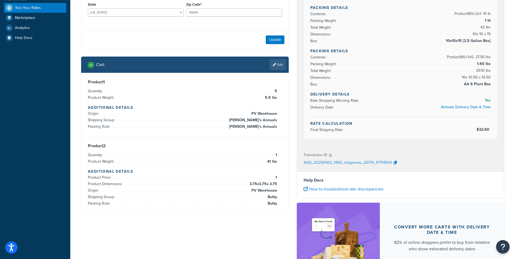
click at [277, 67] on link "Edit" at bounding box center [277, 64] width 16 height 11
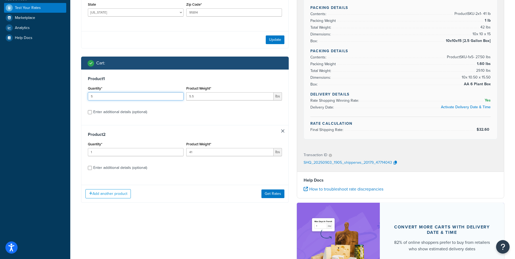
drag, startPoint x: 88, startPoint y: 95, endPoint x: 76, endPoint y: 94, distance: 12.2
click at [76, 94] on div "Test your rates Reset Rate Results 09/03/2025, 3:05 PM Shipping destination : E…" at bounding box center [292, 98] width 444 height 429
type input "7"
drag, startPoint x: 194, startPoint y: 97, endPoint x: 158, endPoint y: 97, distance: 36.2
click at [158, 97] on div "Quantity* 7 Product Weight* 5.5 lbs" at bounding box center [184, 95] width 197 height 20
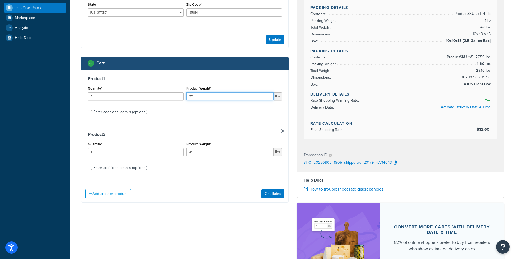
type input "7.7"
click at [88, 168] on input "Enter additional details (optional)" at bounding box center [90, 168] width 4 height 4
checkbox input "true"
select select "84863"
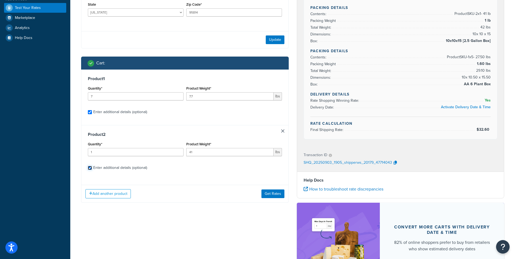
select select "82090"
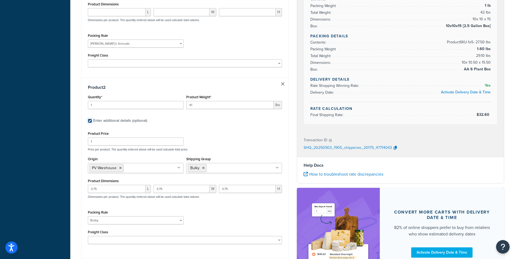
scroll to position [324, 0]
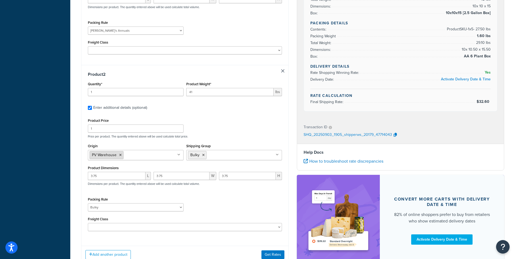
click at [120, 153] on icon at bounding box center [120, 154] width 2 height 3
click at [97, 152] on input "Origin" at bounding box center [113, 155] width 48 height 6
type input "Four"
click at [233, 122] on div "Product Price 1 Price per product. The quantity entered above will be used calc…" at bounding box center [184, 127] width 197 height 21
click at [203, 153] on icon at bounding box center [203, 154] width 2 height 3
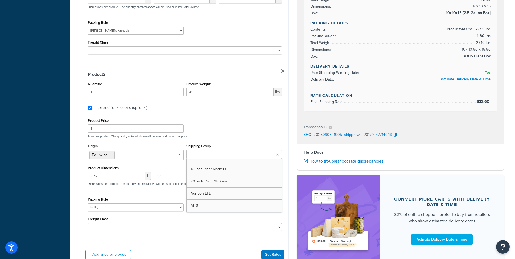
click at [267, 118] on div "Product Price 1 Price per product. The quantity entered above will be used calc…" at bounding box center [184, 127] width 197 height 21
click at [195, 152] on input "Shipping Group" at bounding box center [212, 155] width 48 height 6
type input "DS"
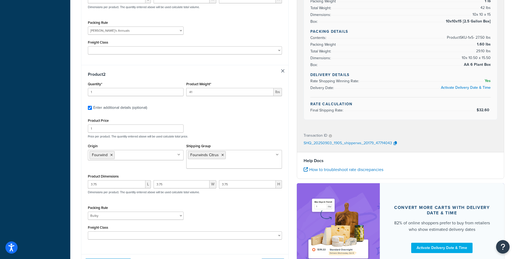
click at [245, 125] on div "Product Price 1 Price per product. The quantity entered above will be used calc…" at bounding box center [184, 127] width 197 height 21
click at [182, 211] on select "1 Gallon 10 Inch Plant Markers 20 Inch Plant Markers AHS 4 claw GO500 AHS 5 Gal…" at bounding box center [136, 215] width 96 height 8
select select "22802"
click at [88, 211] on select "1 Gallon 10 Inch Plant Markers 20 Inch Plant Markers AHS 4 claw GO500 AHS 5 Gal…" at bounding box center [136, 215] width 96 height 8
click at [231, 204] on div "Packing Rule 1 Gallon 10 Inch Plant Markers 20 Inch Plant Markers AHS 4 claw GO…" at bounding box center [184, 214] width 197 height 20
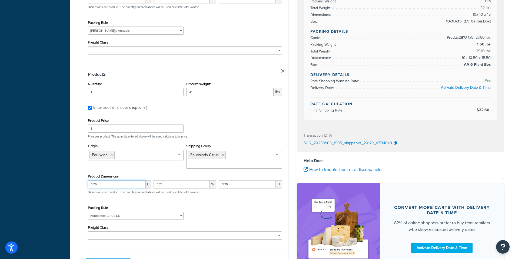
drag, startPoint x: 121, startPoint y: 167, endPoint x: 48, endPoint y: 165, distance: 73.0
drag, startPoint x: 167, startPoint y: 167, endPoint x: 160, endPoint y: 172, distance: 8.4
click at [130, 180] on div "L 3.75 W 3.75 H Dimensions per product. The quantity entered above will be used…" at bounding box center [184, 190] width 197 height 20
drag, startPoint x: 218, startPoint y: 167, endPoint x: 214, endPoint y: 179, distance: 12.7
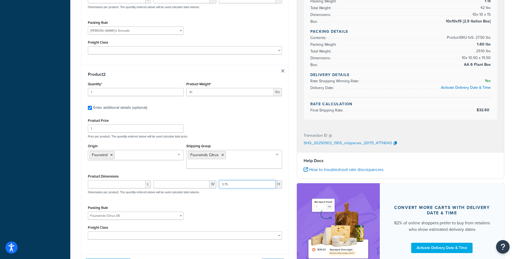
click at [215, 180] on div "L W 3.75 H Dimensions per product. The quantity entered above will be used calc…" at bounding box center [184, 190] width 197 height 20
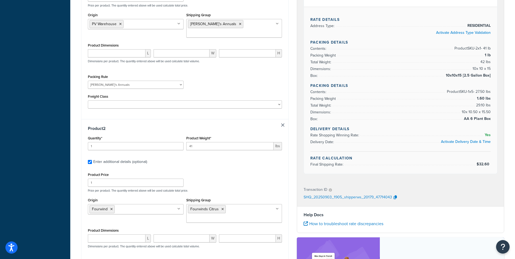
scroll to position [297, 0]
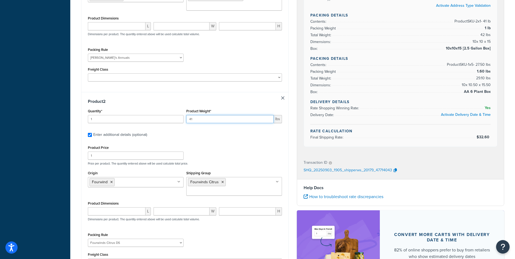
drag, startPoint x: 196, startPoint y: 110, endPoint x: 176, endPoint y: 109, distance: 20.1
click at [176, 109] on div "Quantity* 1 Product Weight* 41 lbs" at bounding box center [184, 117] width 197 height 20
drag, startPoint x: 95, startPoint y: 111, endPoint x: 81, endPoint y: 109, distance: 14.7
click at [81, 109] on div "Shipping destination : Enter Full Address Street Address 123 Main St. City Sacr…" at bounding box center [185, 22] width 216 height 570
drag, startPoint x: 95, startPoint y: 109, endPoint x: 77, endPoint y: 108, distance: 18.1
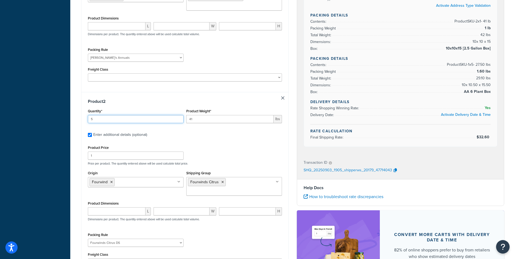
click at [77, 108] on div "Shipping destination : Enter Full Address Street Address 123 Main St. City Sacr…" at bounding box center [185, 22] width 216 height 570
type input "4"
drag, startPoint x: 197, startPoint y: 112, endPoint x: 182, endPoint y: 110, distance: 15.5
click at [182, 110] on div "Quantity* 4 Product Weight* 41 lbs" at bounding box center [184, 117] width 197 height 20
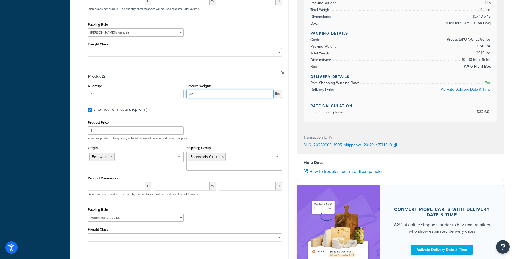
scroll to position [328, 0]
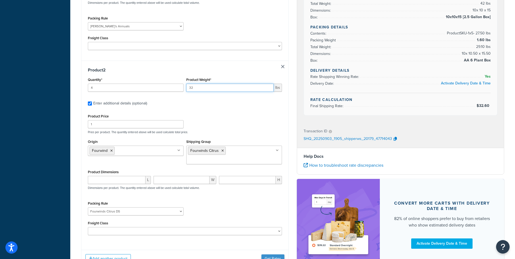
type input "32"
click at [269, 254] on button "Get Rates" at bounding box center [272, 258] width 23 height 9
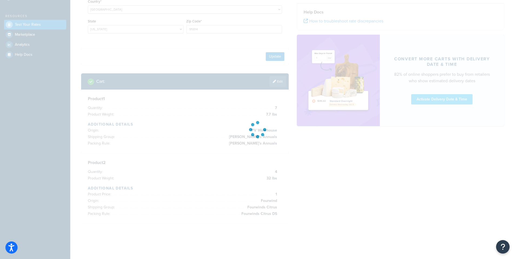
scroll to position [118, 0]
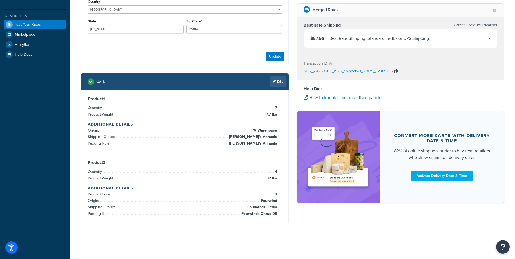
click at [395, 71] on icon "button" at bounding box center [395, 71] width 3 height 4
drag, startPoint x: 493, startPoint y: 37, endPoint x: 490, endPoint y: 40, distance: 4.6
click at [493, 37] on div "$87.56 Best Rate Shipping - Standard FedEx or UPS Shipping" at bounding box center [400, 38] width 193 height 18
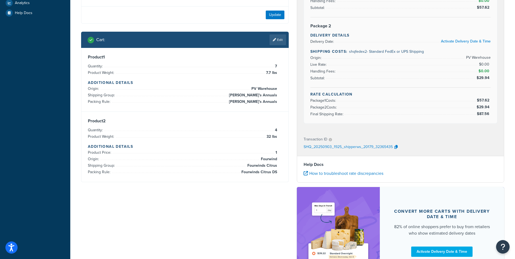
scroll to position [189, 0]
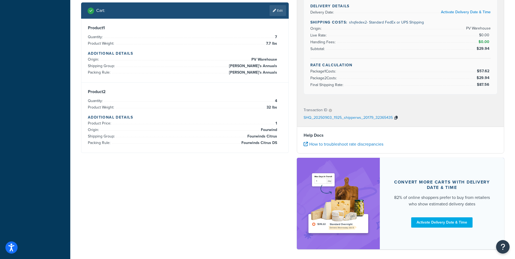
click at [396, 116] on icon "button" at bounding box center [395, 118] width 3 height 4
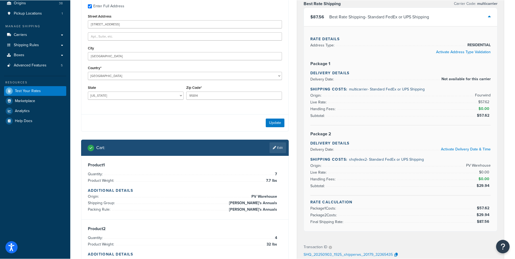
scroll to position [54, 0]
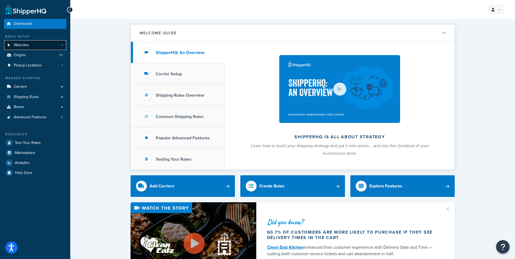
click at [22, 44] on span "Websites" at bounding box center [21, 45] width 15 height 5
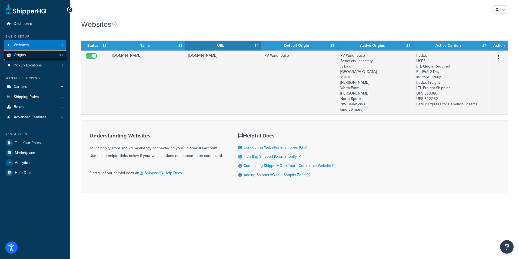
click at [25, 55] on span "Origins" at bounding box center [20, 55] width 12 height 5
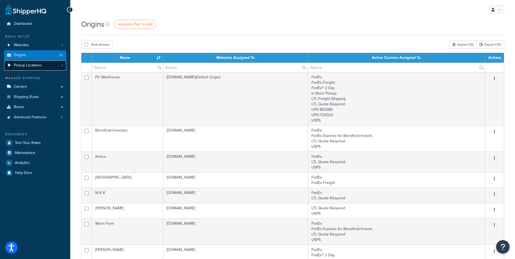
click at [22, 65] on span "Pickup Locations" at bounding box center [28, 65] width 28 height 5
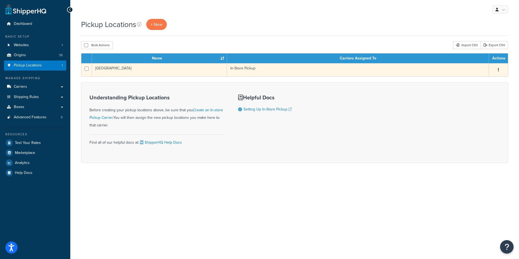
click at [110, 68] on td "[GEOGRAPHIC_DATA]" at bounding box center [159, 69] width 135 height 13
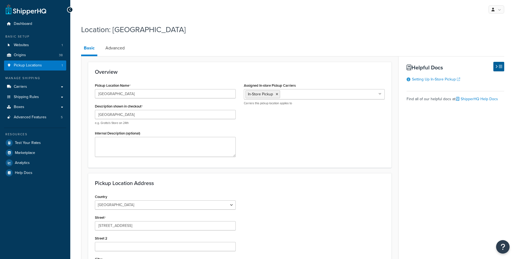
select select "5"
drag, startPoint x: 116, startPoint y: 48, endPoint x: 115, endPoint y: 52, distance: 4.5
click at [115, 48] on link "Advanced" at bounding box center [115, 48] width 25 height 13
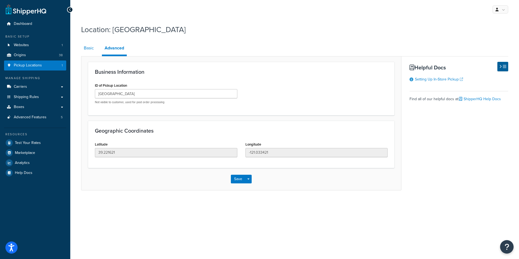
click at [89, 48] on link "Basic" at bounding box center [88, 48] width 15 height 13
select select "5"
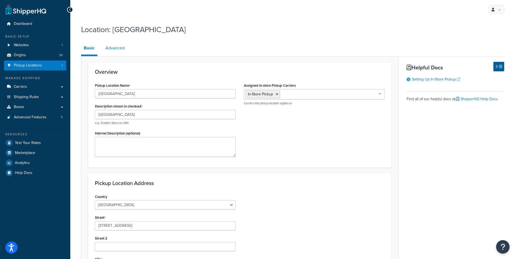
click at [114, 49] on link "Advanced" at bounding box center [115, 48] width 25 height 13
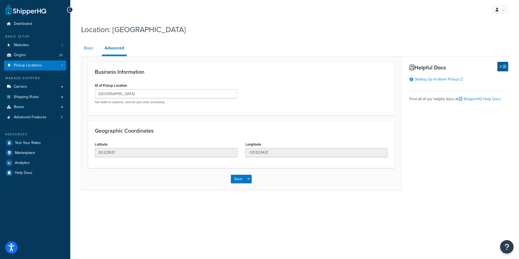
click at [90, 50] on link "Basic" at bounding box center [88, 48] width 15 height 13
select select "5"
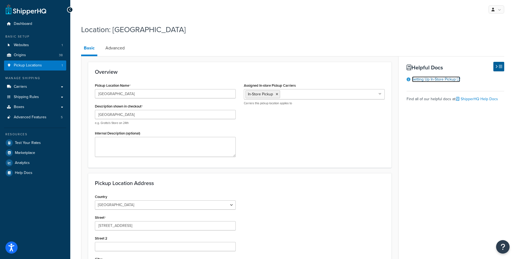
click at [444, 78] on link "Setting Up In-Store Pickup" at bounding box center [436, 79] width 48 height 6
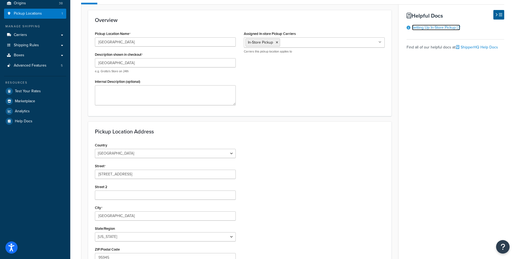
scroll to position [54, 0]
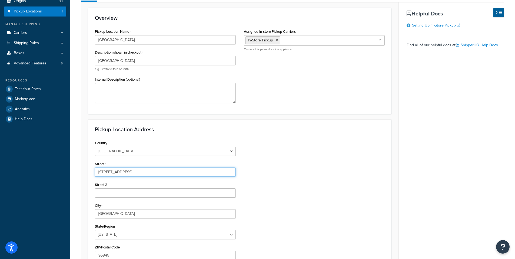
drag, startPoint x: 139, startPoint y: 174, endPoint x: 93, endPoint y: 173, distance: 45.4
click at [93, 173] on div "Country United States United Kingdom Afghanistan Åland Islands Albania Algeria …" at bounding box center [165, 207] width 149 height 137
click at [107, 96] on textarea "Internal Description (optional)" at bounding box center [165, 93] width 141 height 20
paste textarea "[STREET_ADDRESS]"
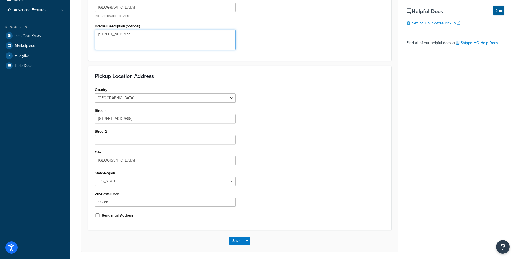
scroll to position [108, 0]
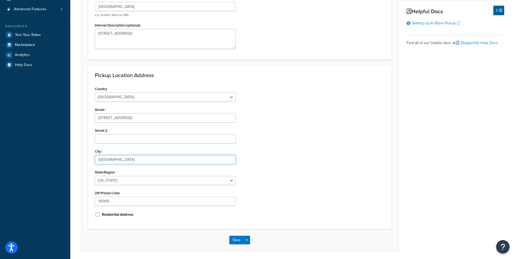
drag, startPoint x: 123, startPoint y: 161, endPoint x: 74, endPoint y: 157, distance: 48.8
click at [74, 157] on div "Location: Grass Valley Basic Advanced Overview Pickup Location Name Grass Valle…" at bounding box center [292, 89] width 444 height 351
click at [145, 34] on textarea "[STREET_ADDRESS]" at bounding box center [165, 39] width 141 height 20
paste textarea "[GEOGRAPHIC_DATA]"
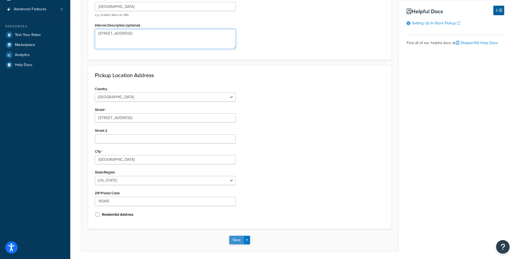
type textarea "[STREET_ADDRESS]"
click at [238, 240] on button "Save" at bounding box center [236, 239] width 15 height 9
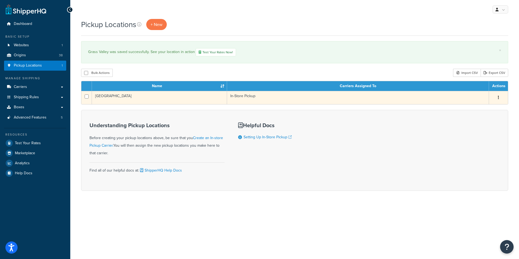
click at [108, 95] on td "[GEOGRAPHIC_DATA]" at bounding box center [159, 97] width 135 height 13
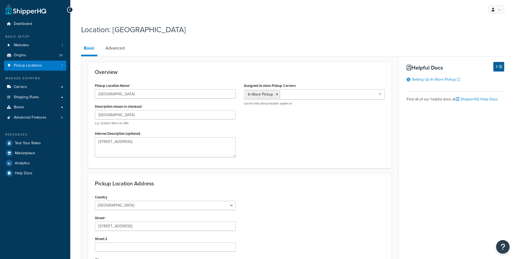
select select "5"
click at [116, 46] on link "Advanced" at bounding box center [115, 48] width 25 height 13
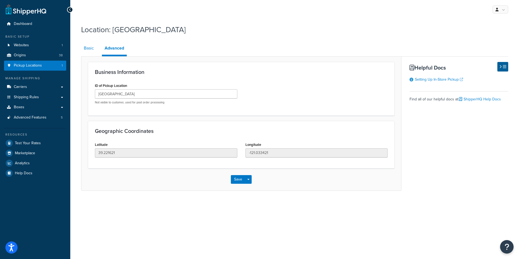
click at [89, 47] on link "Basic" at bounding box center [88, 48] width 15 height 13
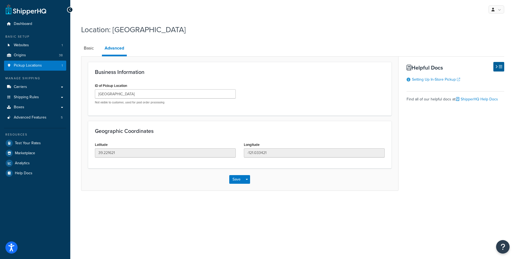
select select "5"
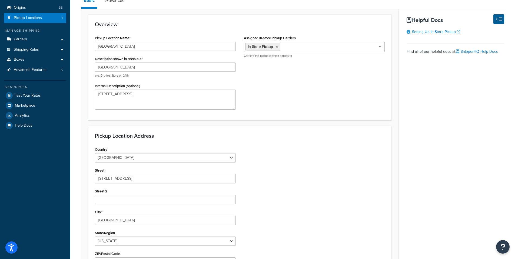
scroll to position [54, 0]
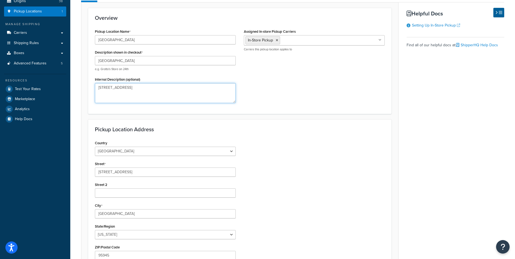
click at [143, 92] on textarea "[STREET_ADDRESS]" at bounding box center [165, 93] width 141 height 20
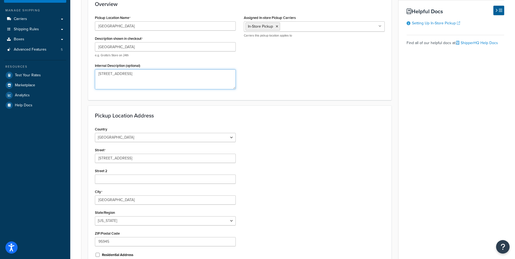
scroll to position [128, 0]
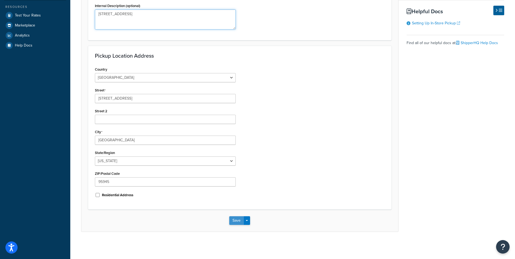
type textarea "[STREET_ADDRESS]"
click at [234, 220] on button "Save" at bounding box center [236, 220] width 15 height 9
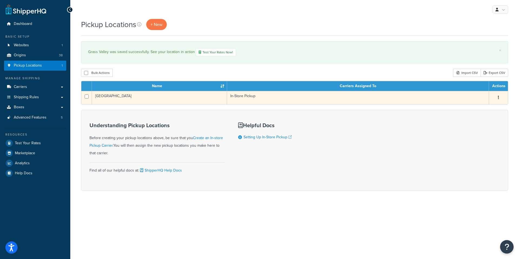
click at [107, 96] on td "Grass Valley" at bounding box center [159, 97] width 135 height 13
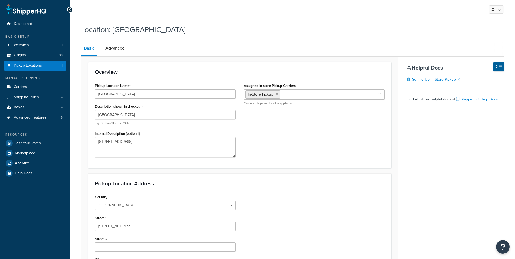
select select "5"
click at [111, 49] on link "Advanced" at bounding box center [115, 48] width 25 height 13
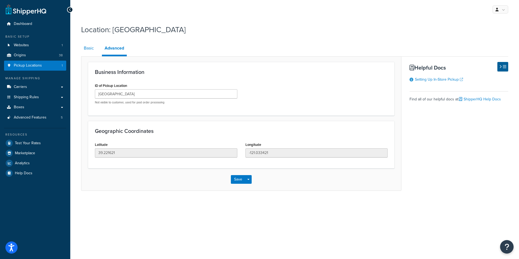
click at [89, 49] on link "Basic" at bounding box center [88, 48] width 15 height 13
select select "5"
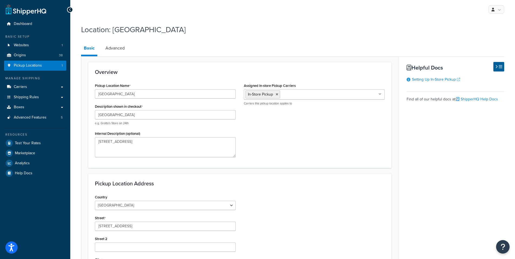
type textarea "125 Clydesdale Court Grass Valley, CA 95945"
click at [27, 86] on link "Carriers" at bounding box center [35, 87] width 62 height 10
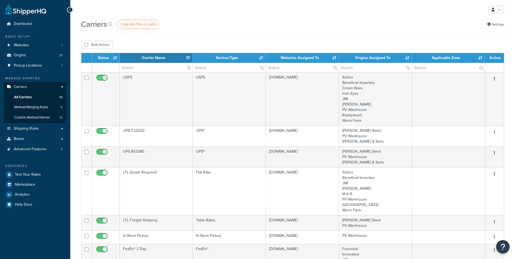
select select "15"
click at [139, 67] on input "text" at bounding box center [156, 67] width 73 height 9
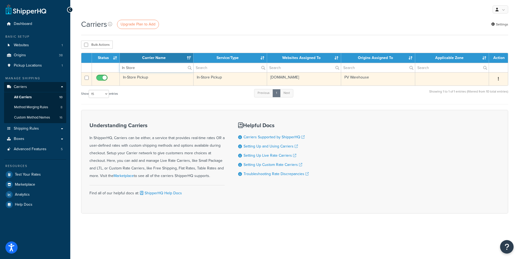
type input "In Store"
click at [128, 75] on td "In-Store Pickup" at bounding box center [157, 78] width 74 height 13
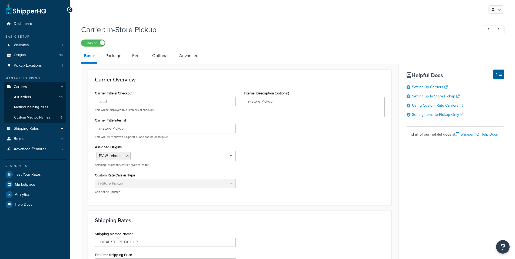
select select "pickup"
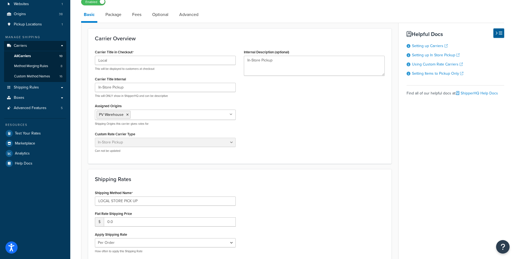
scroll to position [54, 0]
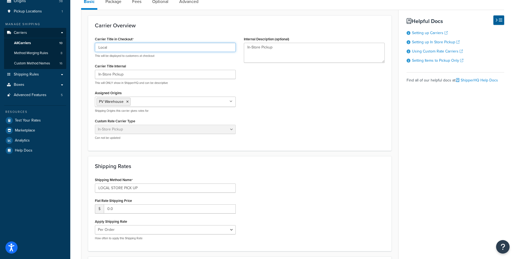
click at [118, 48] on input "Local" at bounding box center [165, 47] width 141 height 9
drag, startPoint x: 263, startPoint y: 76, endPoint x: 267, endPoint y: 82, distance: 7.5
click at [264, 76] on div "Carrier Title in Checkout Local Pick Up This will be displayed to customers at …" at bounding box center [240, 89] width 298 height 109
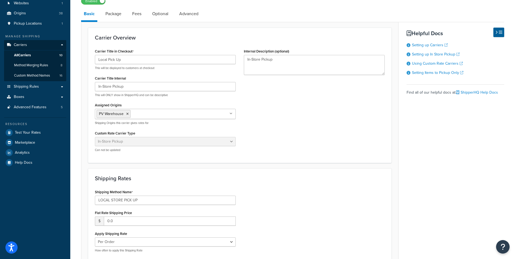
scroll to position [41, 0]
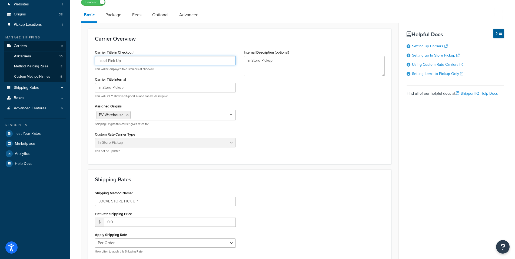
drag, startPoint x: 108, startPoint y: 61, endPoint x: 167, endPoint y: 60, distance: 58.9
click at [168, 60] on input "Local Pick Up" at bounding box center [165, 60] width 141 height 9
type input "Local"
click at [313, 150] on div "Carrier Title in Checkout Local This will be displayed to customers at checkout…" at bounding box center [240, 102] width 298 height 109
click at [113, 12] on link "Package" at bounding box center [113, 14] width 21 height 13
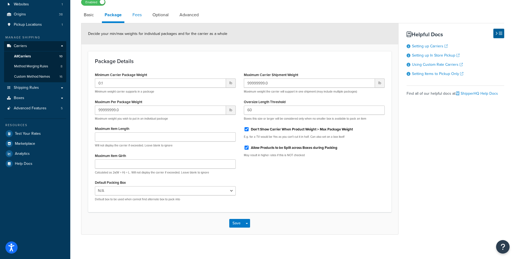
click at [139, 14] on link "Fees" at bounding box center [137, 14] width 15 height 13
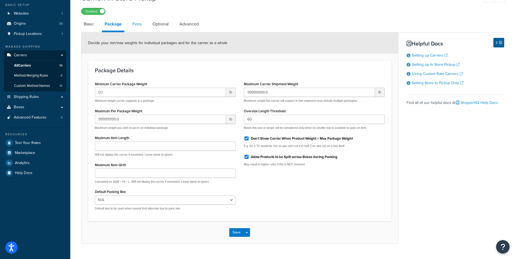
select select "AFTER"
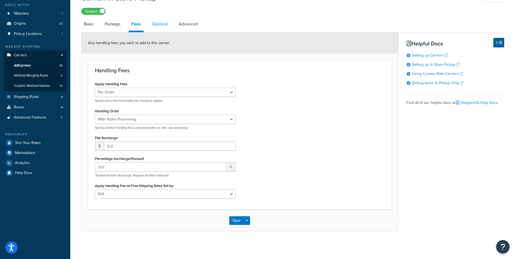
click at [161, 24] on link "Optional" at bounding box center [160, 24] width 22 height 13
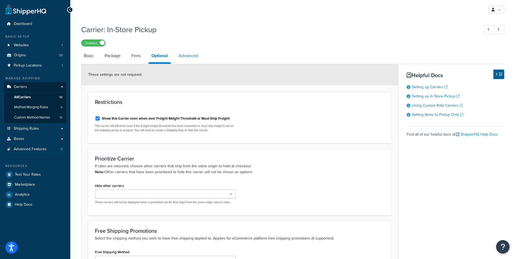
click at [190, 58] on link "Advanced" at bounding box center [188, 55] width 25 height 13
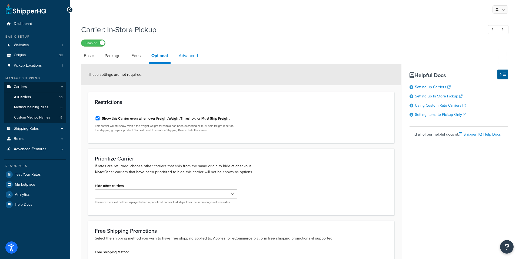
select select "false"
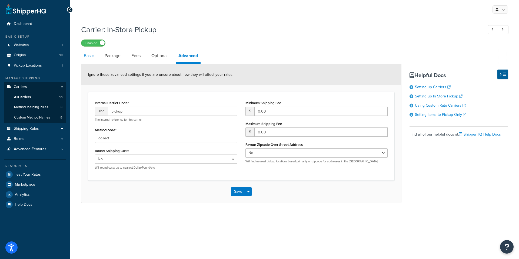
click at [87, 54] on link "Basic" at bounding box center [88, 55] width 15 height 13
select select "pickup"
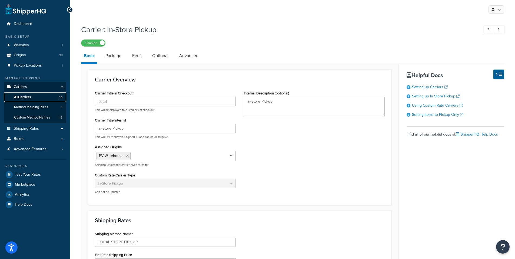
click at [25, 95] on span "All Carriers" at bounding box center [22, 97] width 17 height 5
click at [18, 97] on span "All Carriers" at bounding box center [22, 97] width 17 height 5
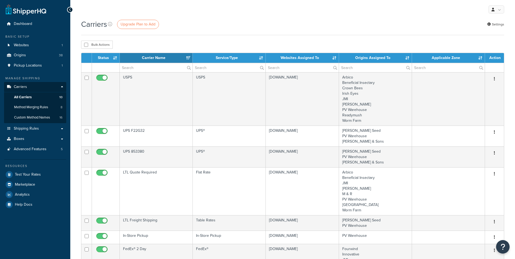
select select "15"
click at [144, 69] on input "text" at bounding box center [156, 67] width 73 height 9
type input "In Store"
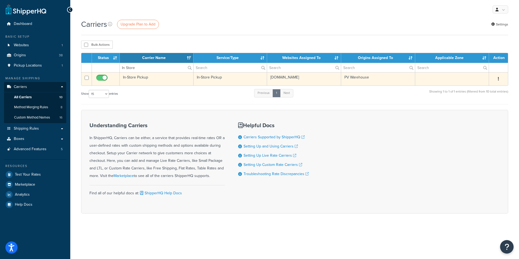
click at [497, 77] on button "button" at bounding box center [498, 79] width 8 height 9
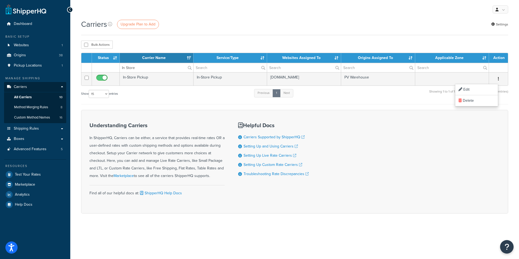
click at [374, 105] on form "Status Carrier Name Service/Type Websites Assigned To Origins Assigned To Appli…" at bounding box center [294, 133] width 427 height 160
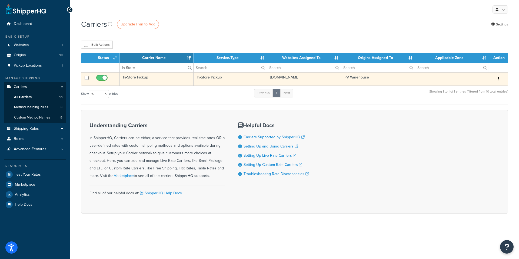
click at [440, 79] on td at bounding box center [452, 78] width 74 height 13
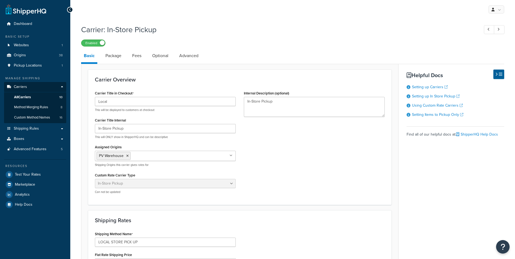
select select "pickup"
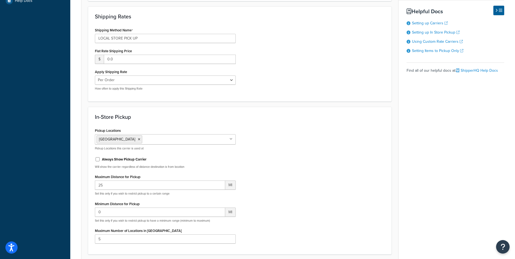
scroll to position [297, 0]
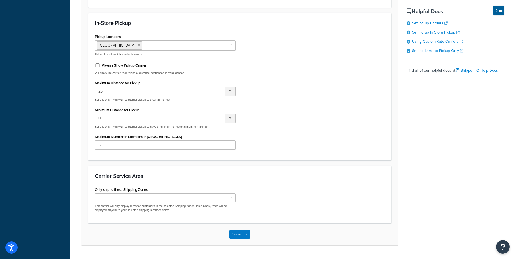
click at [232, 200] on ul at bounding box center [165, 197] width 141 height 9
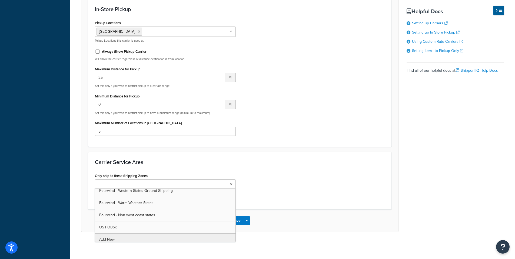
scroll to position [311, 0]
click at [300, 195] on div "Only ship to these Shipping Zones US 48 US APO [GEOGRAPHIC_DATA] HI & [US_STATE…" at bounding box center [240, 187] width 298 height 31
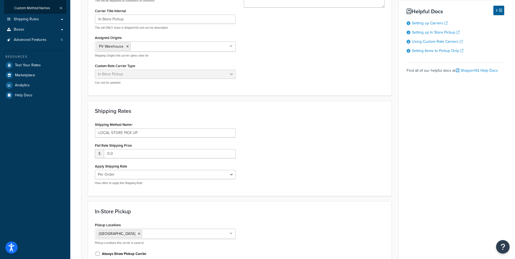
scroll to position [0, 0]
